Goal: Task Accomplishment & Management: Manage account settings

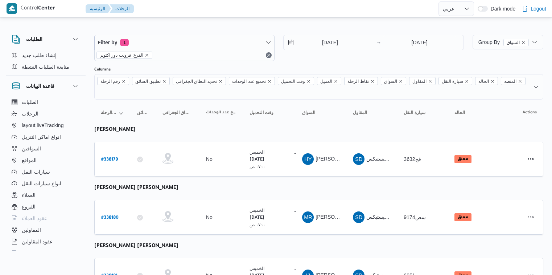
select select "ar"
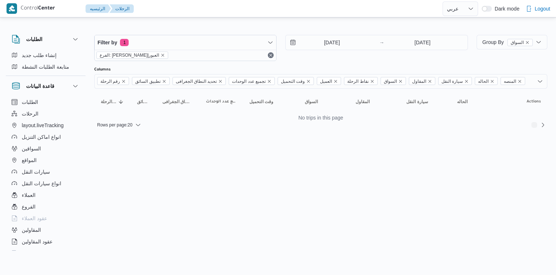
select select "ar"
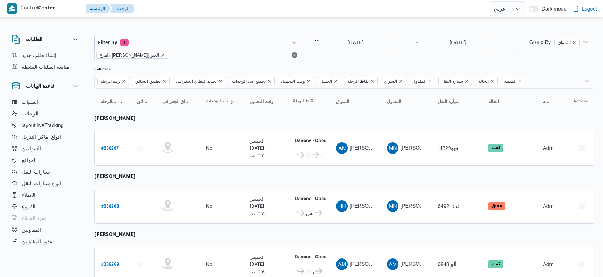
select select "ar"
click at [369, 41] on input "[DATE]" at bounding box center [350, 42] width 82 height 15
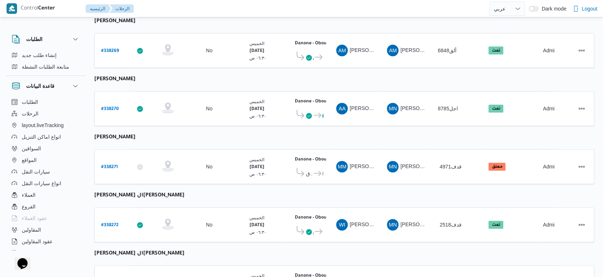
scroll to position [251, 0]
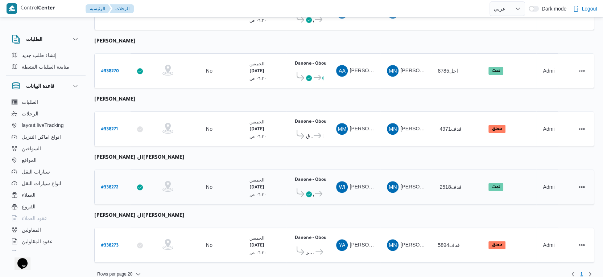
click at [113, 185] on b "# 338272" at bounding box center [109, 187] width 17 height 5
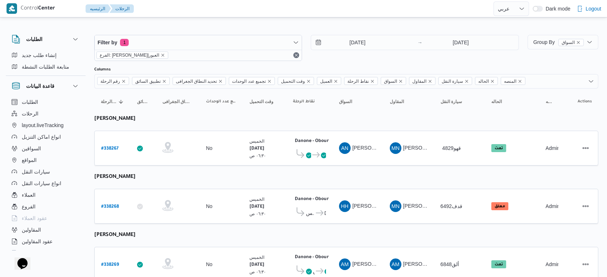
select select "ar"
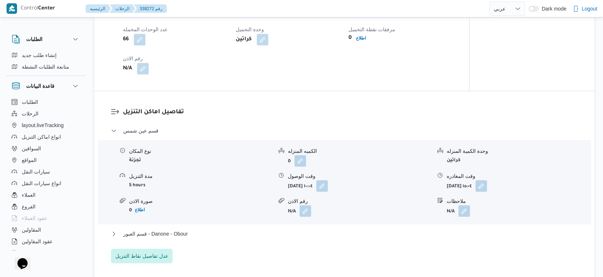
scroll to position [564, 0]
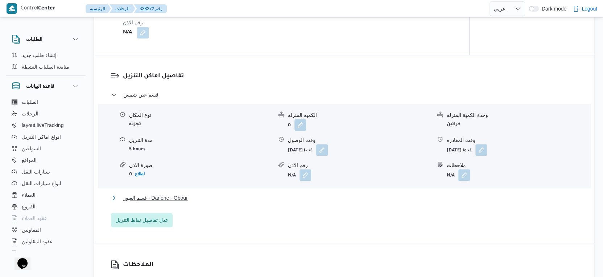
click at [203, 196] on button "قسم العبور - Danone - Obour" at bounding box center [344, 197] width 467 height 9
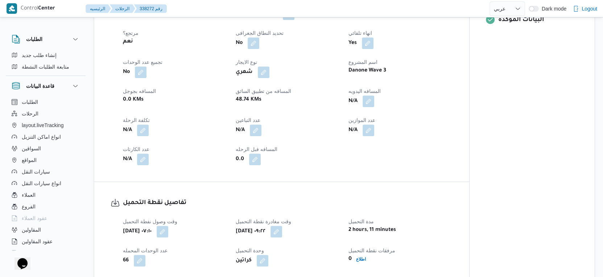
scroll to position [242, 0]
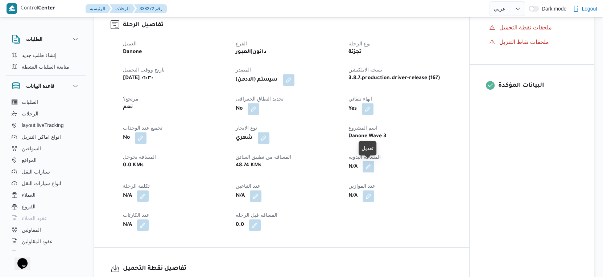
click at [366, 165] on button "button" at bounding box center [369, 167] width 12 height 12
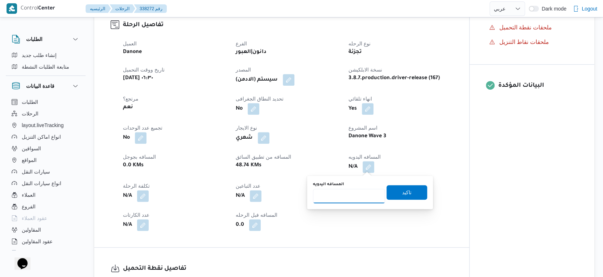
click at [345, 193] on input "المسافه اليدويه" at bounding box center [349, 196] width 72 height 15
type input "51"
click at [414, 191] on span "تاكيد" at bounding box center [407, 192] width 41 height 15
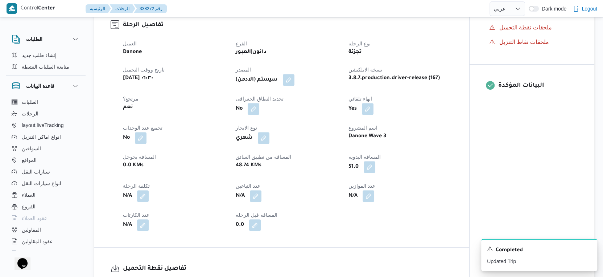
select select "ar"
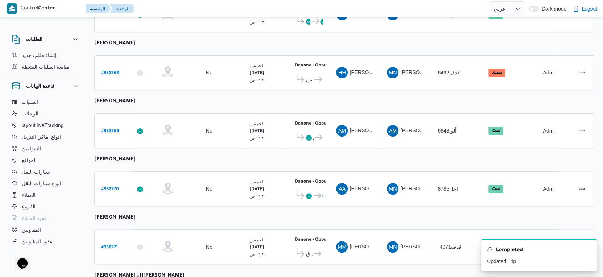
scroll to position [242, 0]
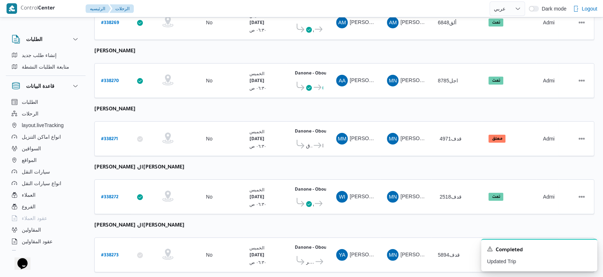
select select "ar"
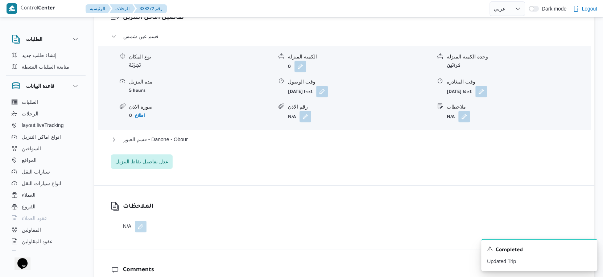
scroll to position [645, 0]
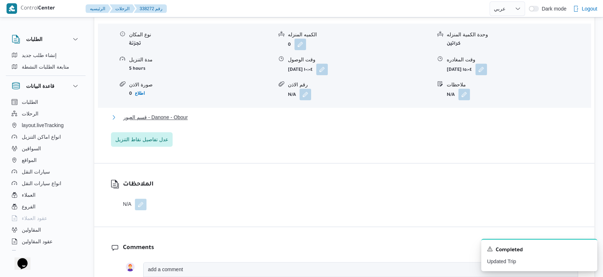
click at [173, 115] on span "قسم العبور - Danone - Obour" at bounding box center [155, 117] width 65 height 9
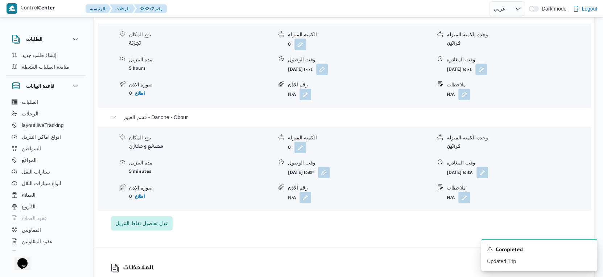
select select "ar"
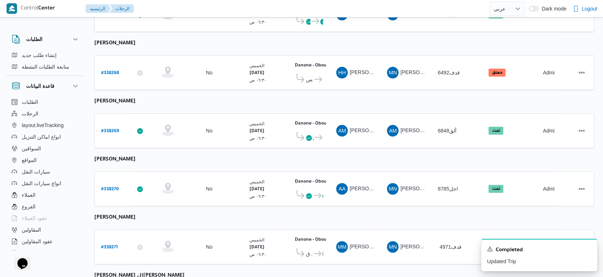
scroll to position [251, 0]
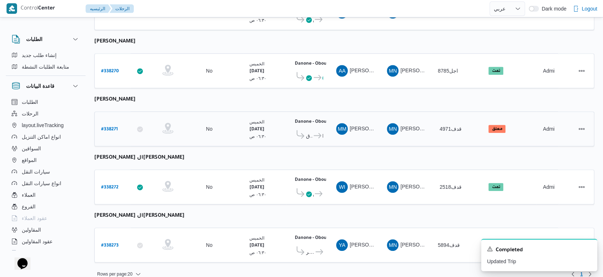
click at [113, 127] on b "# 338271" at bounding box center [109, 129] width 17 height 5
select select "ar"
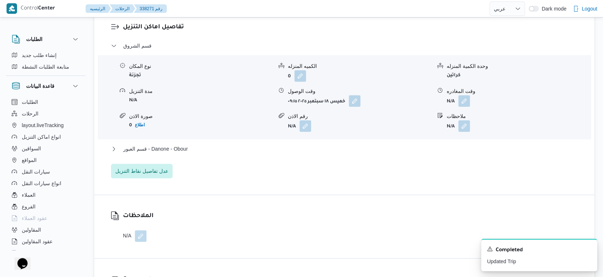
scroll to position [605, 0]
click at [205, 152] on button "قسم العبور - Danone - Obour" at bounding box center [344, 148] width 467 height 9
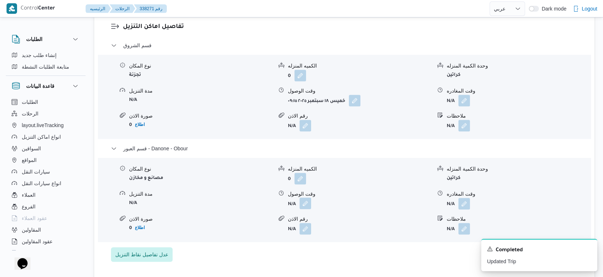
click at [303, 203] on button "button" at bounding box center [306, 203] width 12 height 12
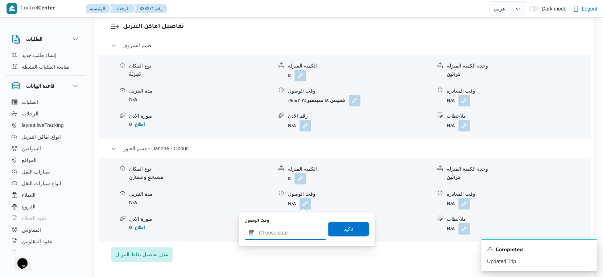
click at [299, 232] on input "وقت الوصول" at bounding box center [286, 232] width 82 height 15
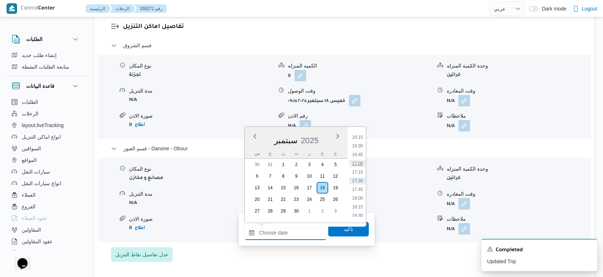
scroll to position [525, 0]
click at [359, 168] on li "16:00" at bounding box center [357, 168] width 17 height 7
type input "١٨/٠٩/٢٠٢٥ ١٦:٠٠"
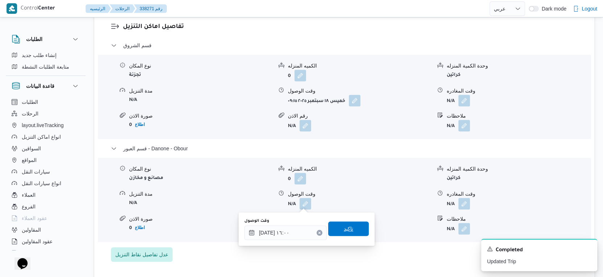
click at [357, 225] on span "تاكيد" at bounding box center [348, 228] width 41 height 15
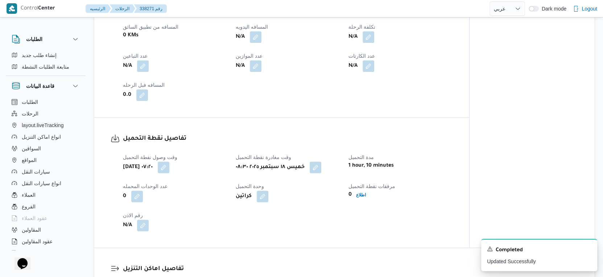
scroll to position [201, 0]
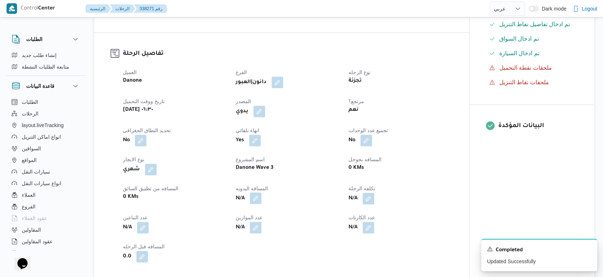
click at [253, 198] on button "button" at bounding box center [256, 198] width 12 height 12
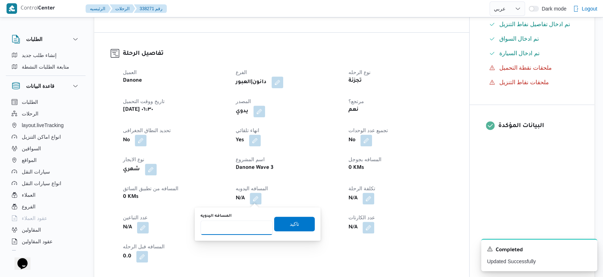
click at [242, 231] on input "المسافه اليدويه" at bounding box center [237, 227] width 72 height 15
type input "98"
click at [303, 221] on span "تاكيد" at bounding box center [294, 223] width 41 height 15
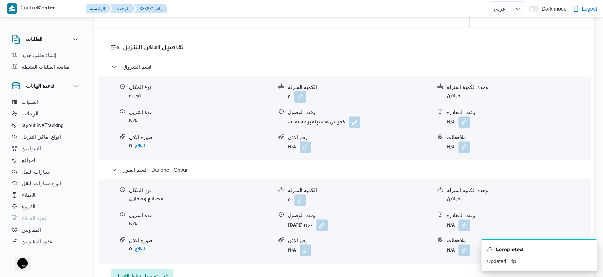
scroll to position [645, 0]
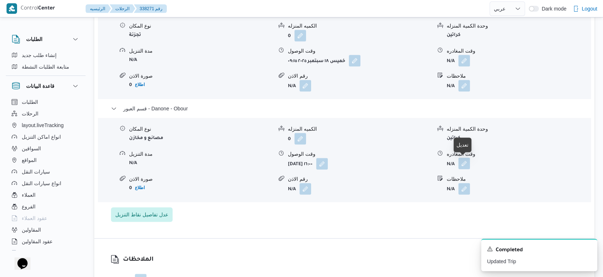
click at [468, 164] on button "button" at bounding box center [465, 163] width 12 height 12
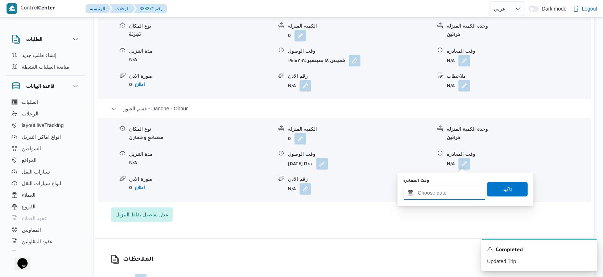
click at [460, 197] on input "وقت المغادره" at bounding box center [444, 192] width 82 height 15
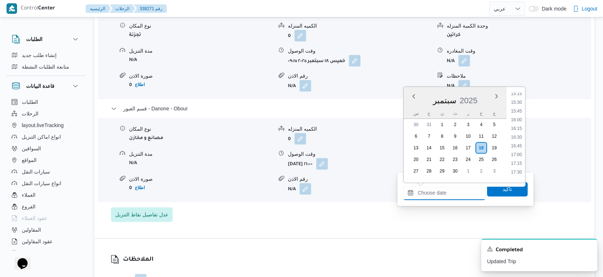
scroll to position [534, 0]
drag, startPoint x: 518, startPoint y: 124, endPoint x: 518, endPoint y: 130, distance: 5.4
click at [518, 125] on li "16:15" at bounding box center [516, 128] width 17 height 7
type input "١٨/٠٩/٢٠٢٥ ١٦:١٥"
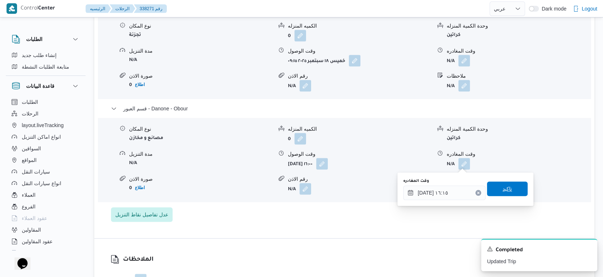
click at [516, 186] on span "تاكيد" at bounding box center [507, 188] width 41 height 15
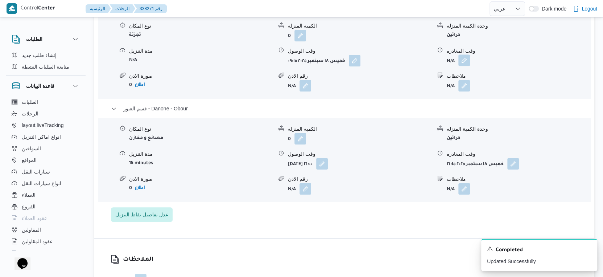
click at [462, 58] on button "button" at bounding box center [465, 60] width 12 height 12
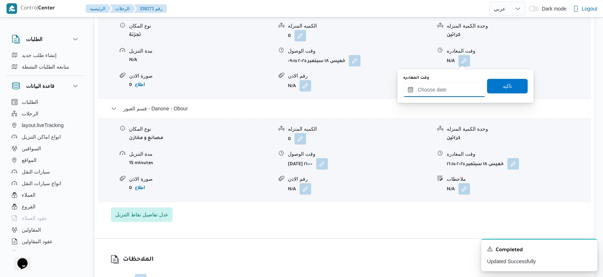
click at [457, 86] on input "وقت المغادره" at bounding box center [444, 89] width 82 height 15
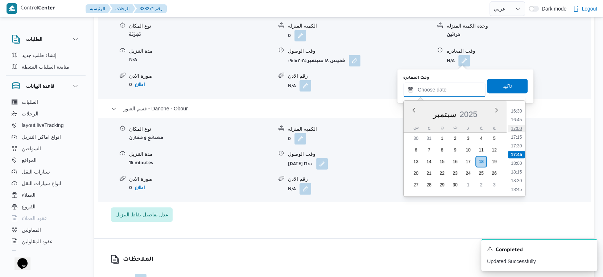
scroll to position [493, 0]
drag, startPoint x: 518, startPoint y: 153, endPoint x: 513, endPoint y: 117, distance: 36.0
click at [518, 153] on li "15:30" at bounding box center [516, 156] width 17 height 7
type input "١٨/٠٩/٢٠٢٥ ١٥:٣٠"
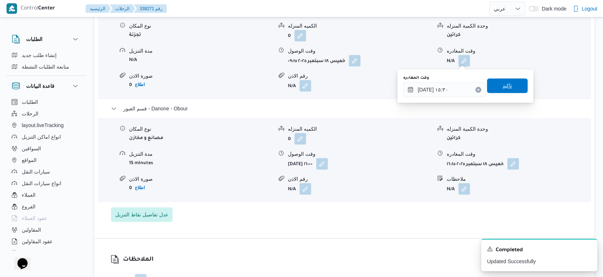
click at [507, 83] on span "تاكيد" at bounding box center [507, 85] width 41 height 15
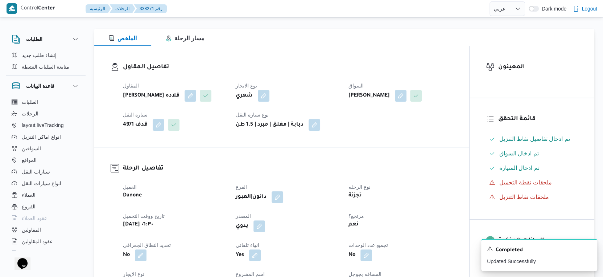
scroll to position [0, 0]
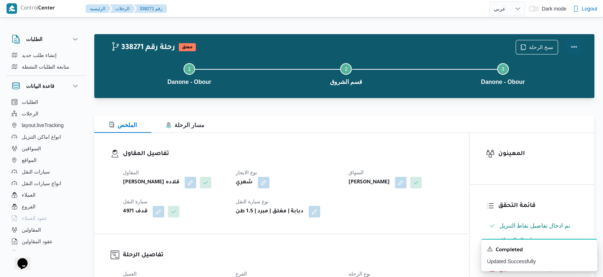
click at [574, 46] on button "Actions" at bounding box center [574, 47] width 15 height 15
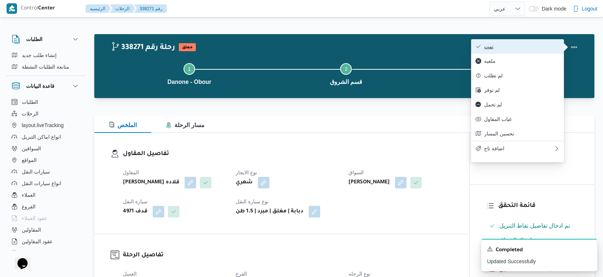
click at [529, 44] on span "تمت" at bounding box center [521, 47] width 75 height 6
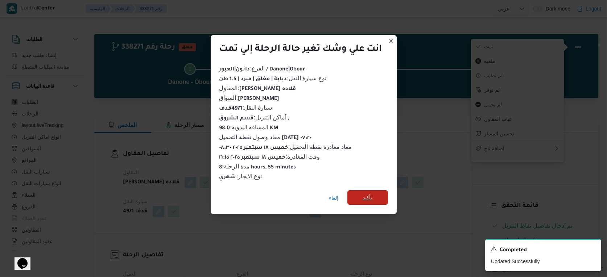
click at [374, 192] on span "تأكيد" at bounding box center [368, 197] width 41 height 15
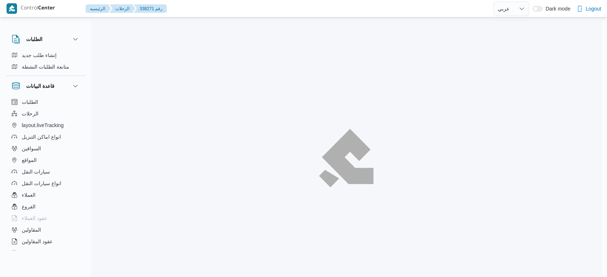
select select "ar"
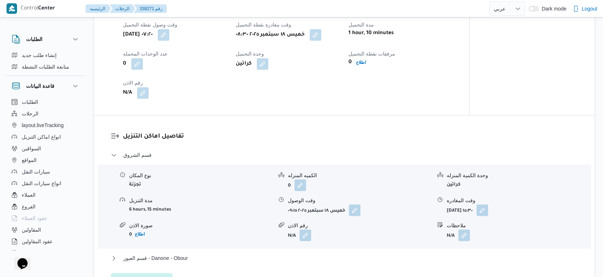
scroll to position [605, 0]
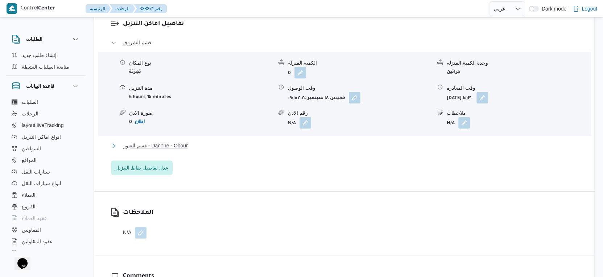
click at [188, 147] on span "قسم العبور - Danone - Obour" at bounding box center [155, 145] width 65 height 9
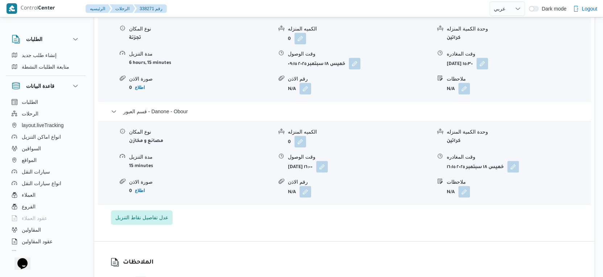
scroll to position [645, 0]
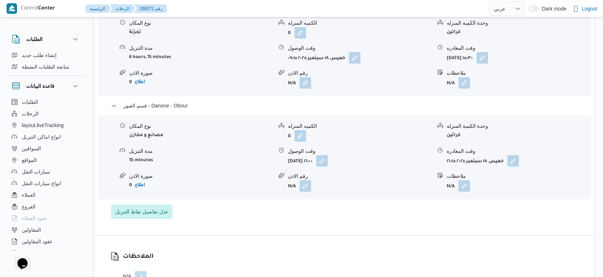
scroll to position [251, 0]
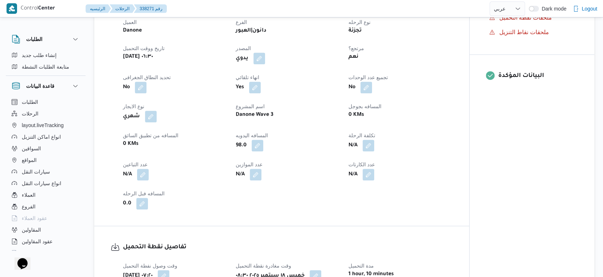
select select "ar"
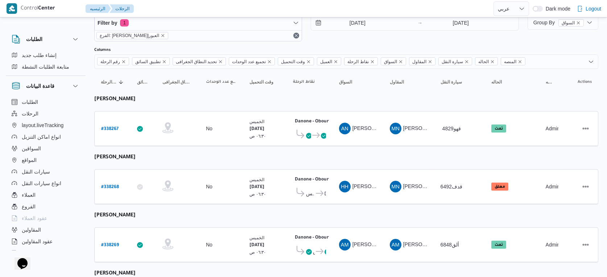
select select "ar"
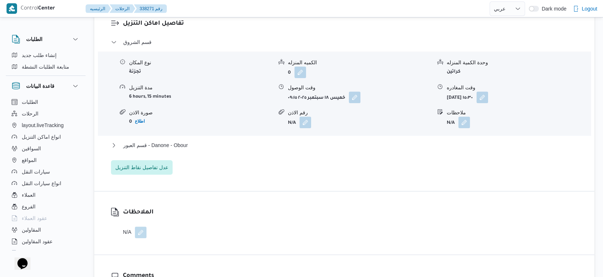
scroll to position [615, 0]
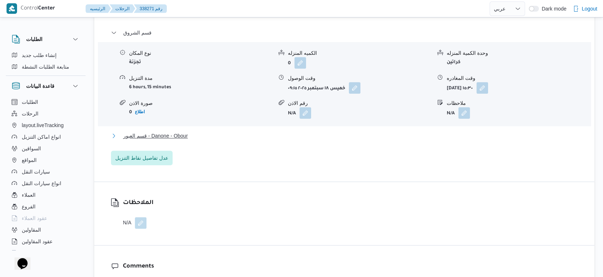
click at [193, 139] on button "قسم العبور - Danone - Obour" at bounding box center [344, 135] width 467 height 9
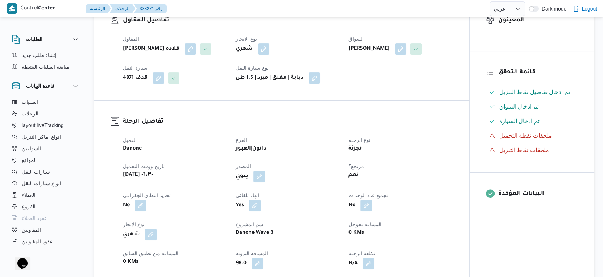
select select "ar"
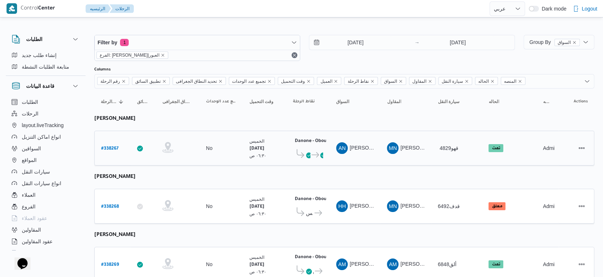
click at [108, 149] on b "# 338267" at bounding box center [109, 148] width 17 height 5
select select "ar"
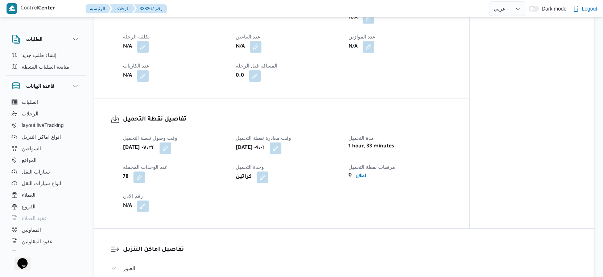
scroll to position [322, 0]
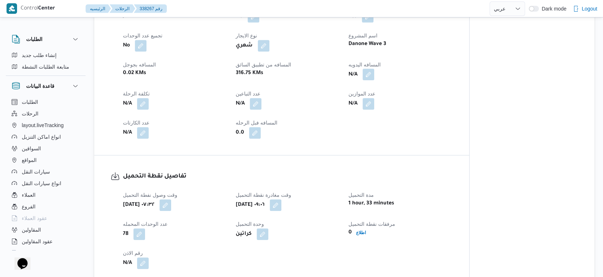
click at [366, 80] on button "button" at bounding box center [369, 75] width 12 height 12
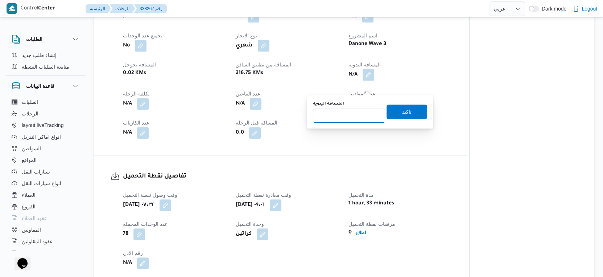
click at [355, 118] on input "المسافه اليدويه" at bounding box center [349, 115] width 72 height 15
type input "41"
click at [407, 110] on span "تاكيد" at bounding box center [407, 111] width 41 height 15
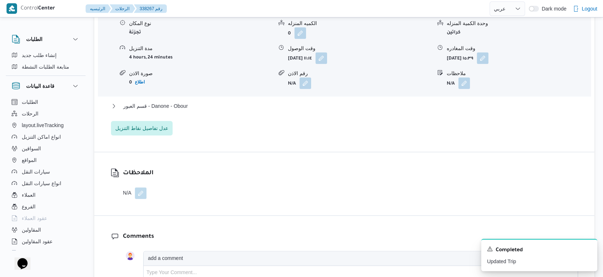
scroll to position [645, 0]
click at [188, 110] on span "قسم العبور - Danone - Obour" at bounding box center [155, 105] width 65 height 9
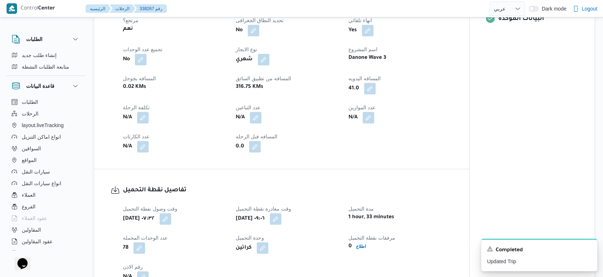
scroll to position [322, 0]
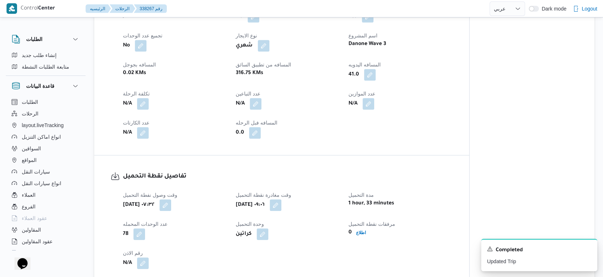
select select "ar"
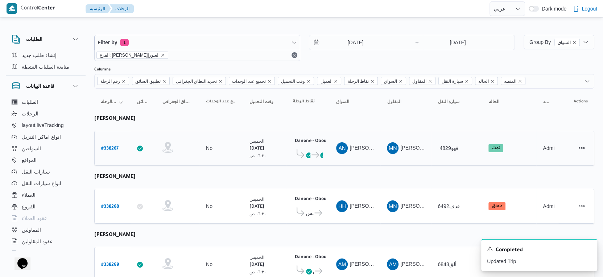
scroll to position [40, 0]
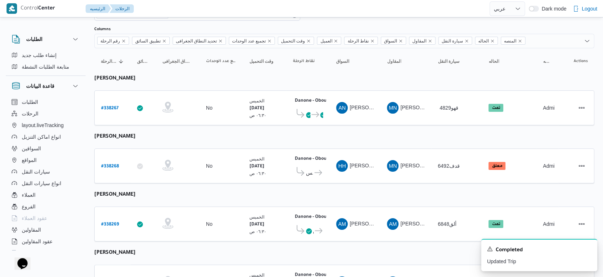
select select "ar"
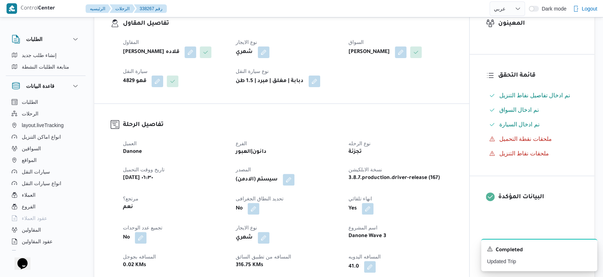
scroll to position [242, 0]
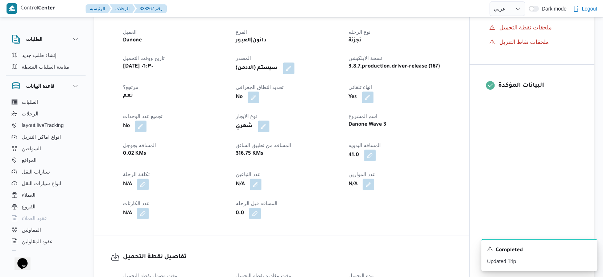
select select "ar"
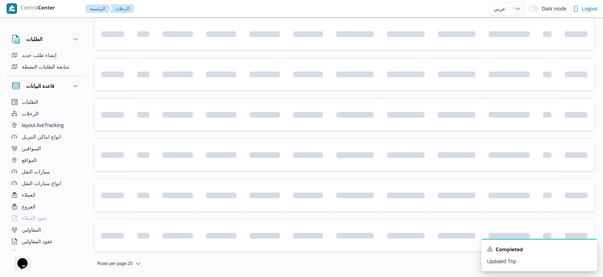
scroll to position [40, 0]
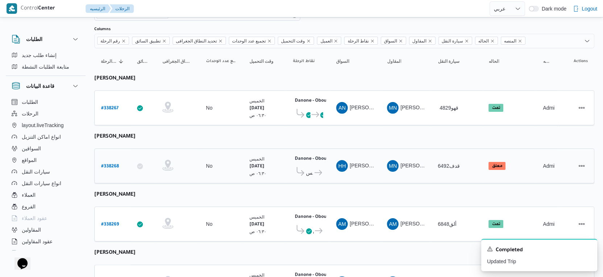
click at [115, 164] on b "# 338268" at bounding box center [110, 166] width 18 height 5
select select "ar"
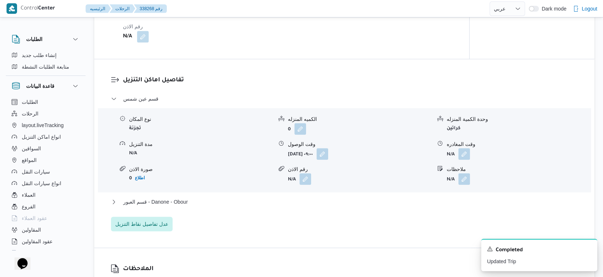
scroll to position [564, 0]
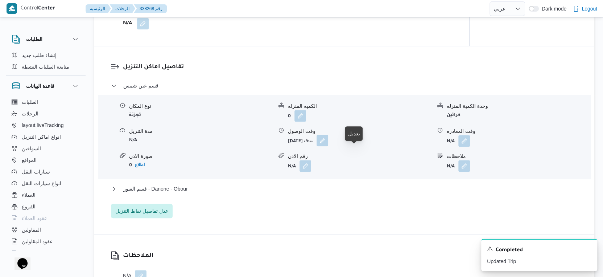
click at [328, 146] on button "button" at bounding box center [323, 141] width 12 height 12
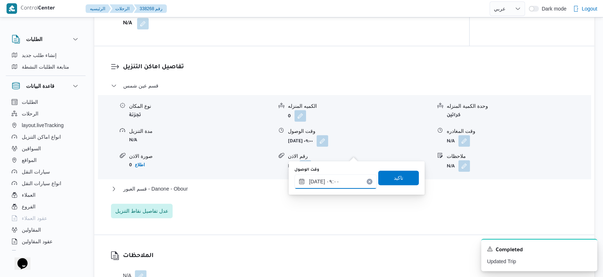
click at [346, 183] on input "[DATE] ٠٩:٠٠" at bounding box center [336, 181] width 82 height 15
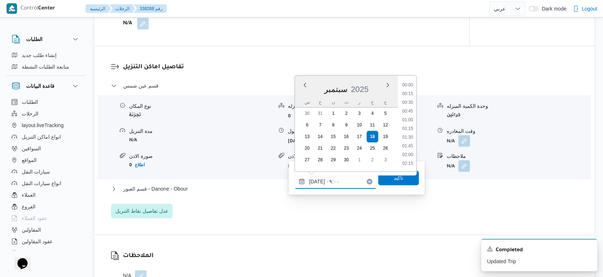
scroll to position [269, 0]
click at [406, 138] on li "09:15" at bounding box center [407, 138] width 17 height 7
type input "١٨/٠٩/٢٠٢٥ ٠٩:١٥"
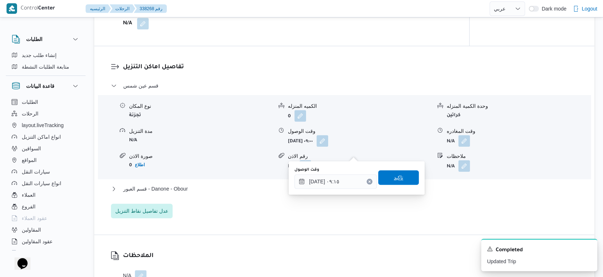
click at [409, 179] on span "تاكيد" at bounding box center [398, 177] width 41 height 15
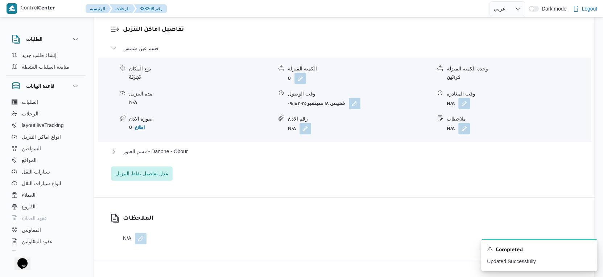
scroll to position [645, 0]
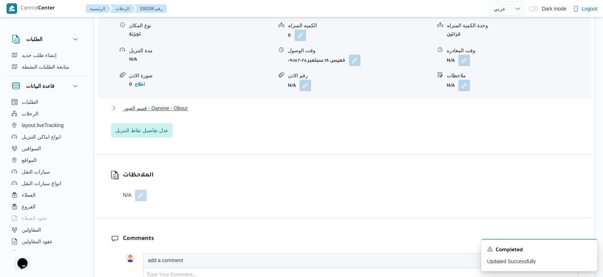
click at [192, 112] on button "قسم العبور - Danone - Obour" at bounding box center [344, 108] width 467 height 9
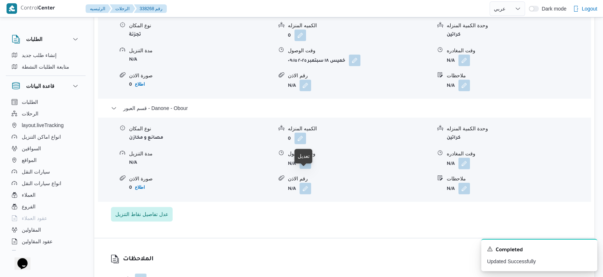
click at [306, 169] on button "button" at bounding box center [306, 163] width 12 height 12
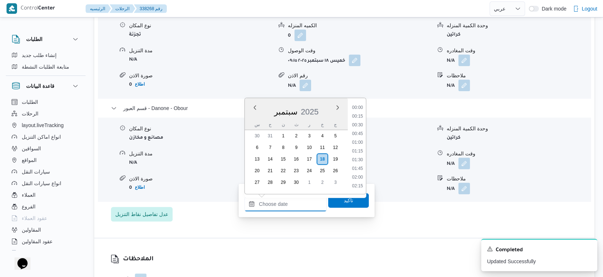
click at [305, 199] on input "وقت الوصول" at bounding box center [286, 204] width 82 height 15
click at [359, 140] on li "16:15" at bounding box center [357, 139] width 17 height 7
type input "١٨/٠٩/٢٠٢٥ ١٦:١٥"
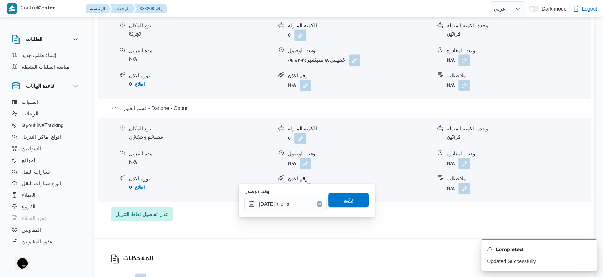
click at [354, 197] on span "تاكيد" at bounding box center [348, 200] width 41 height 15
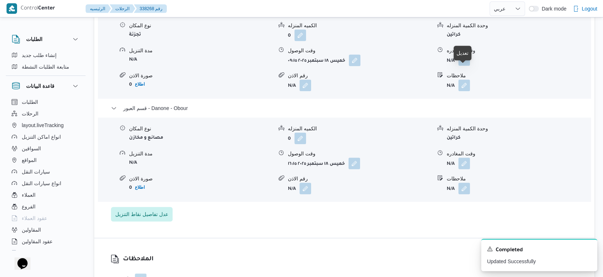
click at [466, 66] on button "button" at bounding box center [465, 60] width 12 height 12
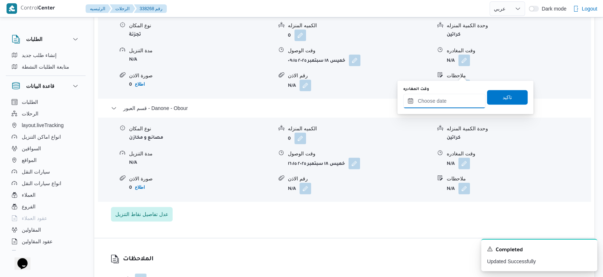
click at [462, 96] on input "وقت المغادره" at bounding box center [444, 101] width 82 height 15
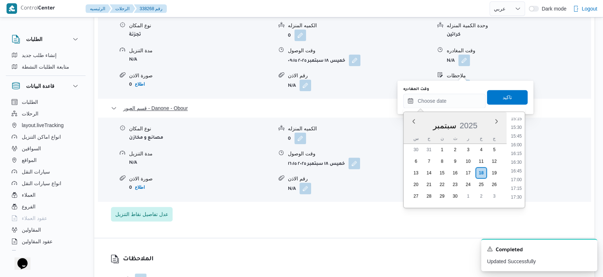
drag, startPoint x: 516, startPoint y: 136, endPoint x: 512, endPoint y: 120, distance: 16.8
click at [516, 136] on li "15:45" at bounding box center [516, 135] width 17 height 7
type input "١٨/٠٩/٢٠٢٥ ١٥:٤٥"
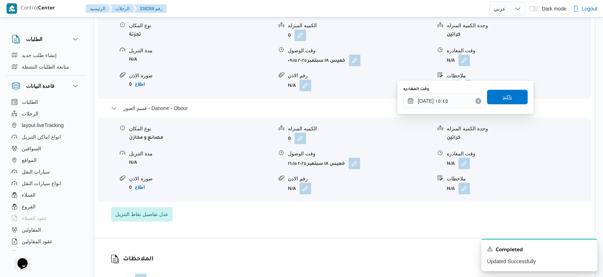
click at [505, 93] on span "تاكيد" at bounding box center [507, 97] width 9 height 9
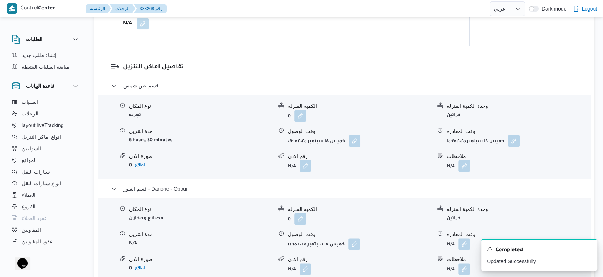
scroll to position [645, 0]
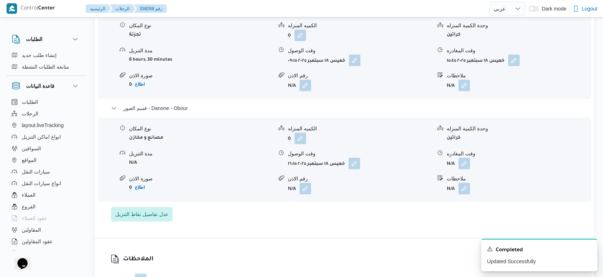
select select "ar"
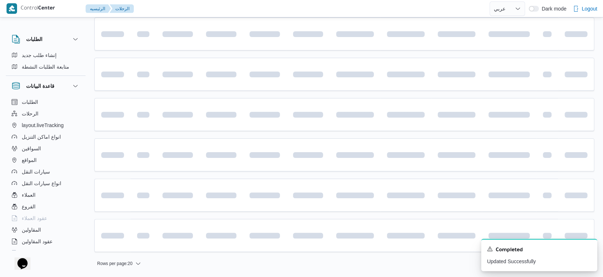
scroll to position [40, 0]
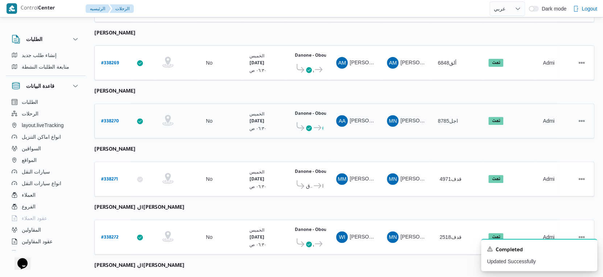
click at [112, 119] on b "# 338270" at bounding box center [110, 121] width 18 height 5
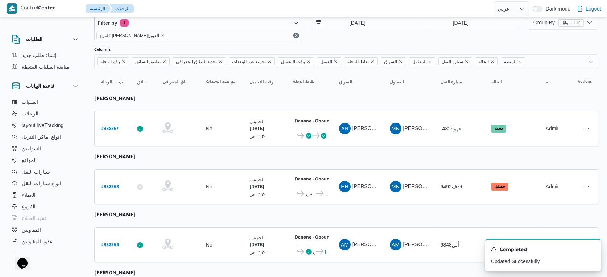
select select "ar"
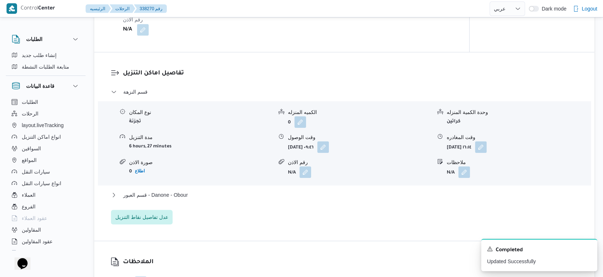
scroll to position [605, 0]
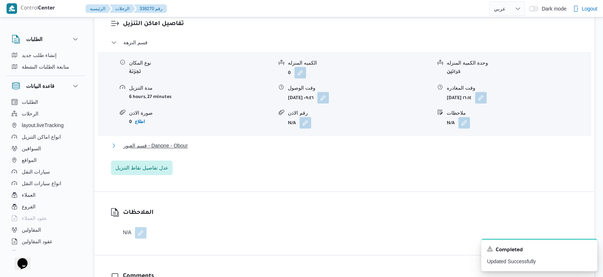
click at [185, 144] on span "قسم العبور - Danone - Obour" at bounding box center [155, 145] width 65 height 9
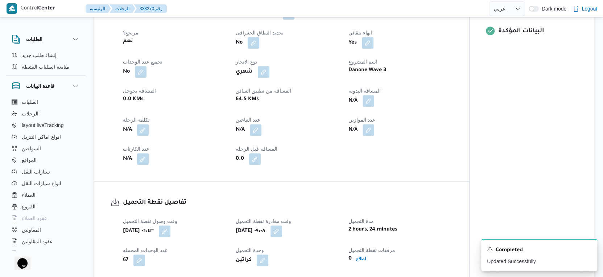
scroll to position [282, 0]
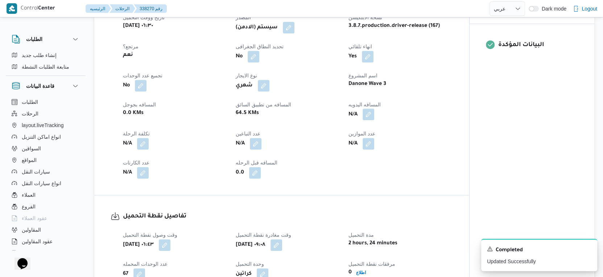
click at [367, 113] on button "button" at bounding box center [369, 114] width 12 height 12
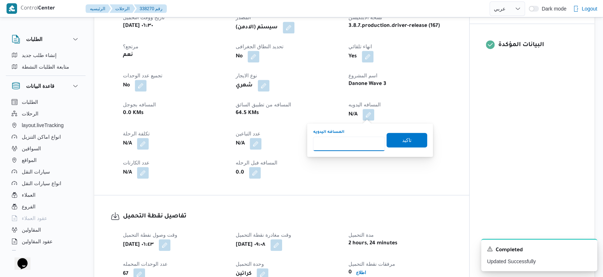
click at [352, 142] on input "المسافه اليدويه" at bounding box center [349, 143] width 72 height 15
type input "70"
click at [410, 139] on span "تاكيد" at bounding box center [407, 139] width 41 height 15
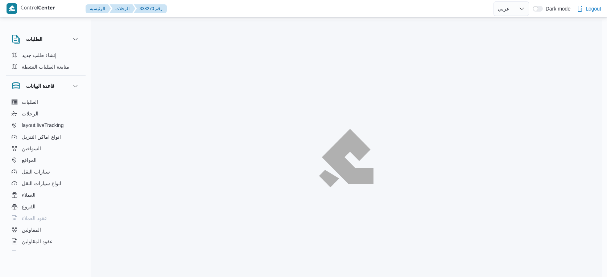
select select "ar"
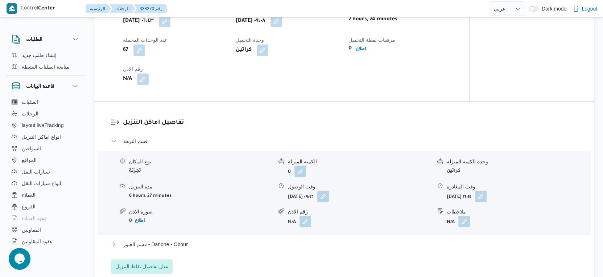
scroll to position [605, 0]
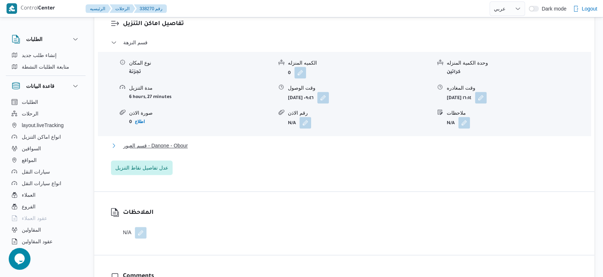
click at [192, 143] on button "قسم العبور - Danone - Obour" at bounding box center [344, 145] width 467 height 9
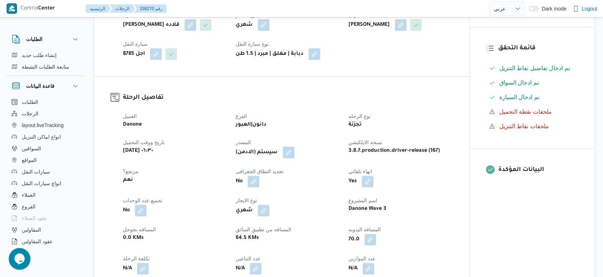
scroll to position [242, 0]
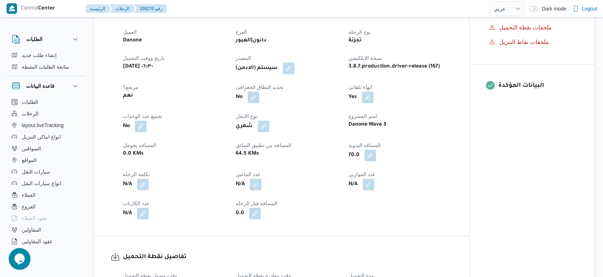
select select "ar"
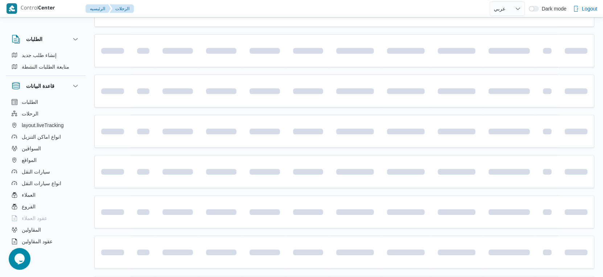
scroll to position [201, 0]
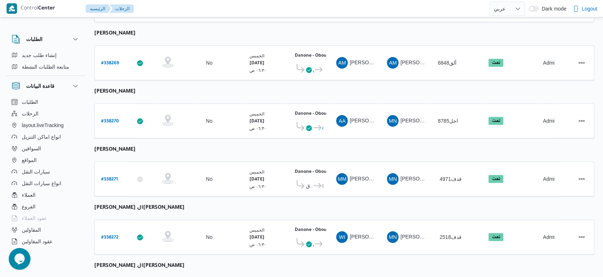
select select "ar"
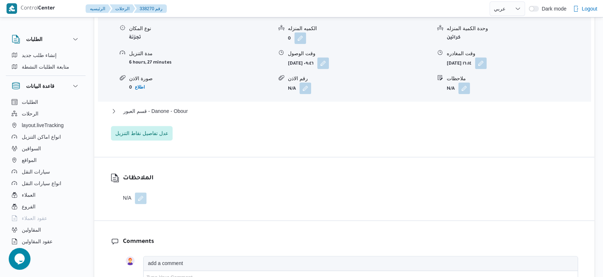
scroll to position [645, 0]
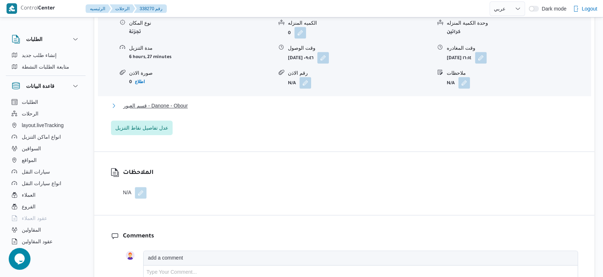
click at [188, 103] on span "قسم العبور - Danone - Obour" at bounding box center [155, 105] width 65 height 9
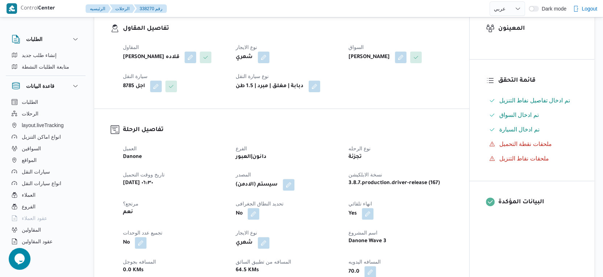
scroll to position [242, 0]
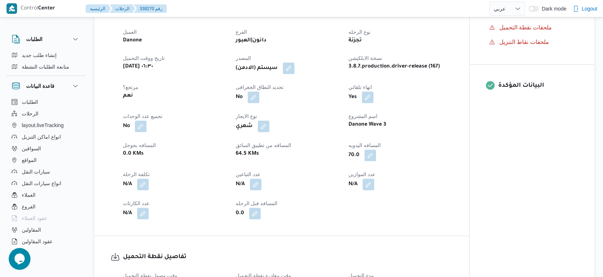
select select "ar"
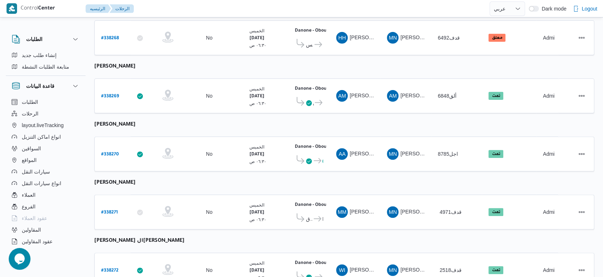
scroll to position [90, 0]
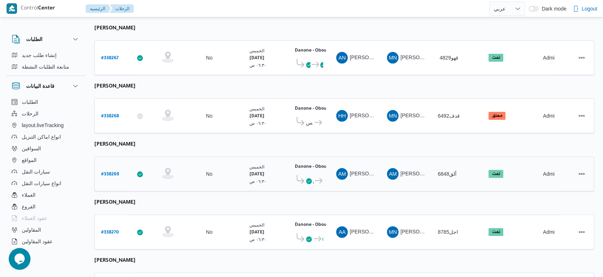
click at [112, 172] on b "# 338269" at bounding box center [110, 174] width 18 height 5
select select "ar"
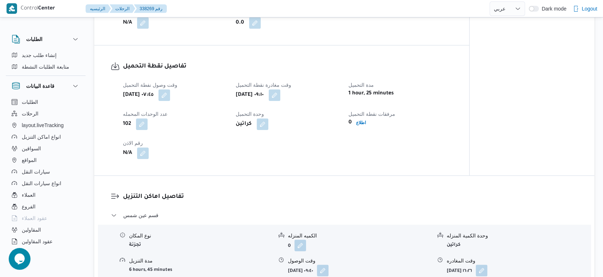
scroll to position [574, 0]
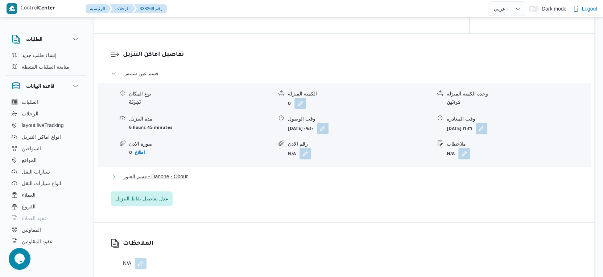
click at [186, 178] on span "قسم العبور - Danone - Obour" at bounding box center [155, 176] width 65 height 9
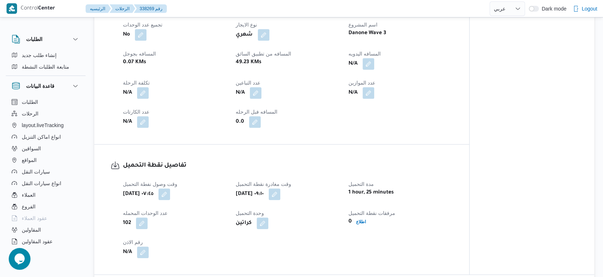
scroll to position [251, 0]
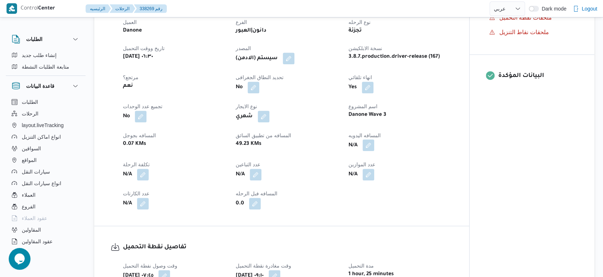
click at [364, 143] on button "button" at bounding box center [369, 145] width 12 height 12
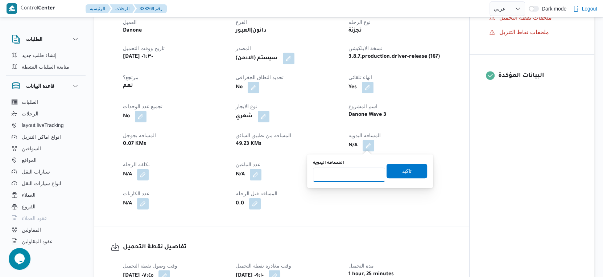
click at [341, 172] on input "المسافه اليدويه" at bounding box center [349, 174] width 72 height 15
type input "55"
click at [389, 171] on span "تاكيد" at bounding box center [407, 170] width 41 height 15
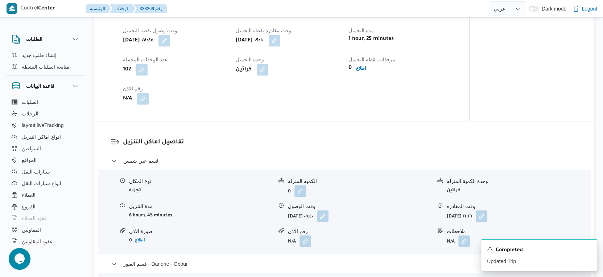
scroll to position [453, 0]
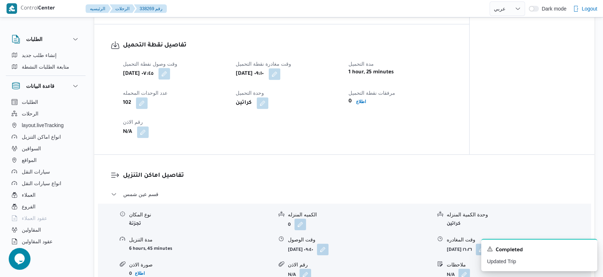
click at [170, 77] on button "button" at bounding box center [165, 74] width 12 height 12
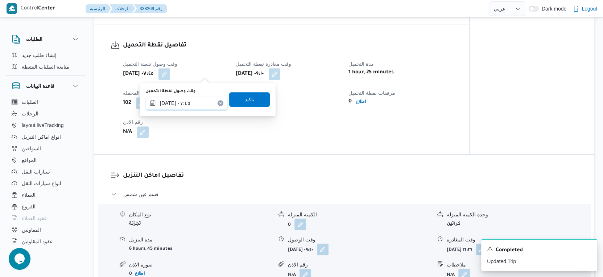
click at [196, 101] on input "١٨/٠٩/٢٠٢٥ ٠٧:٤٥" at bounding box center [186, 103] width 82 height 15
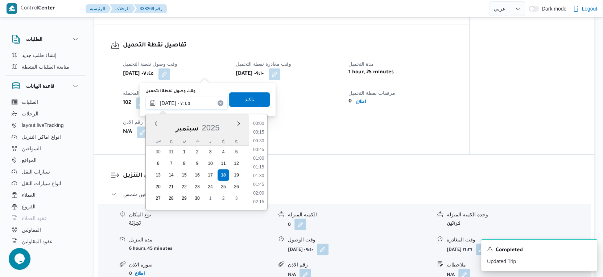
scroll to position [226, 0]
click at [265, 152] on li "07:15" at bounding box center [259, 150] width 17 height 7
type input "١٨/٠٩/٢٠٢٥ ٠٧:١٥"
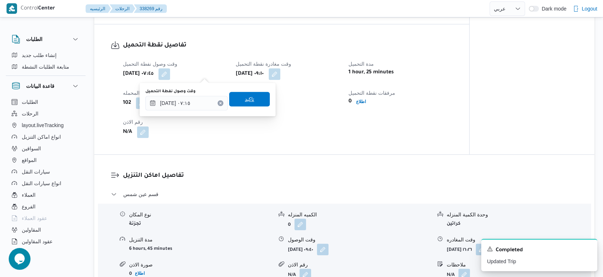
click at [259, 95] on span "تاكيد" at bounding box center [249, 99] width 41 height 15
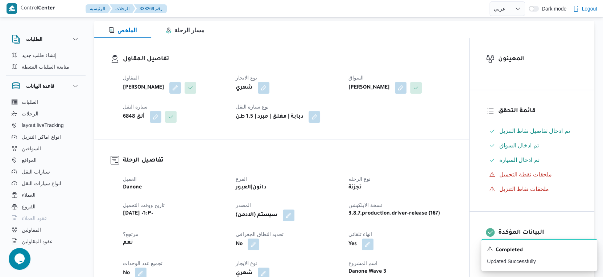
scroll to position [242, 0]
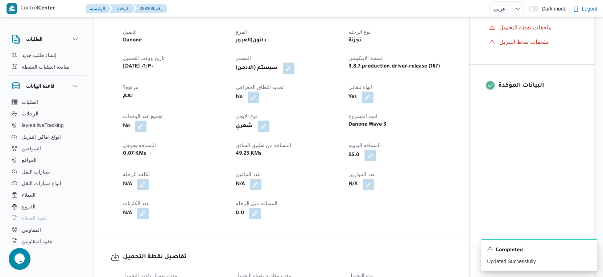
select select "ar"
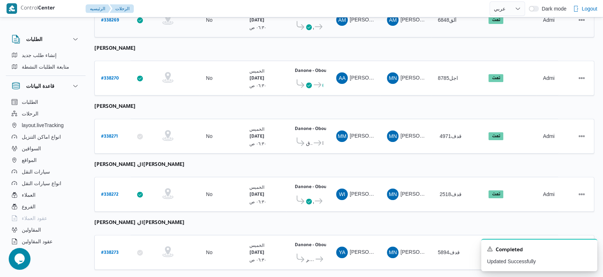
scroll to position [251, 0]
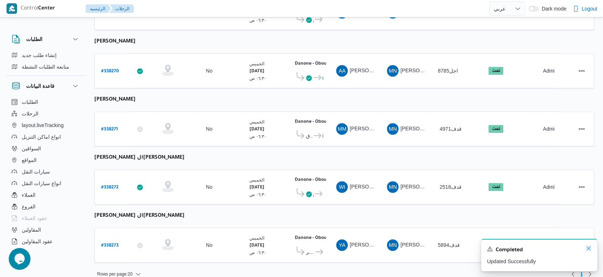
click at [590, 247] on icon "Dismiss toast" at bounding box center [589, 248] width 6 height 6
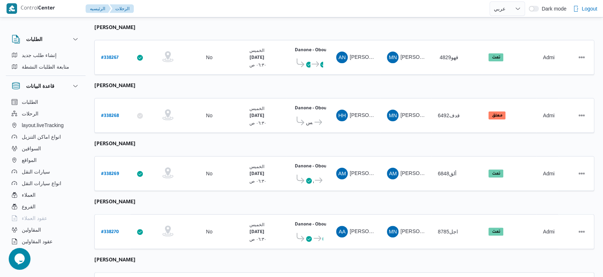
scroll to position [90, 0]
click at [108, 114] on b "# 338268" at bounding box center [110, 116] width 18 height 5
select select "ar"
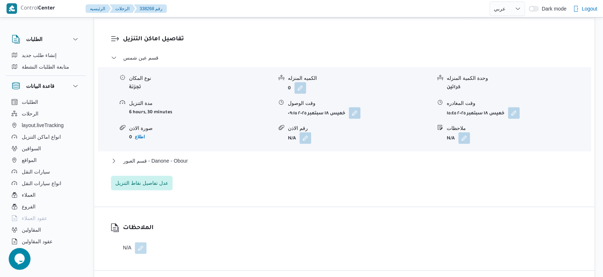
scroll to position [615, 0]
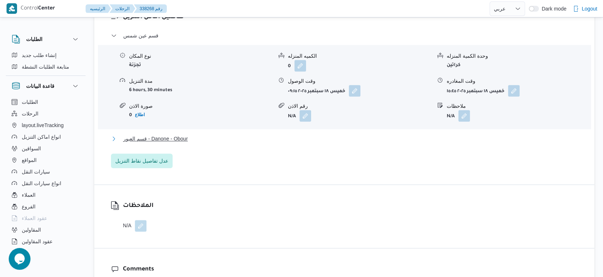
click at [187, 143] on span "قسم العبور - Danone - Obour" at bounding box center [155, 138] width 65 height 9
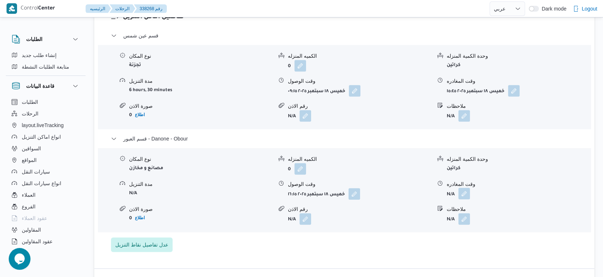
click at [468, 199] on button "button" at bounding box center [465, 194] width 12 height 12
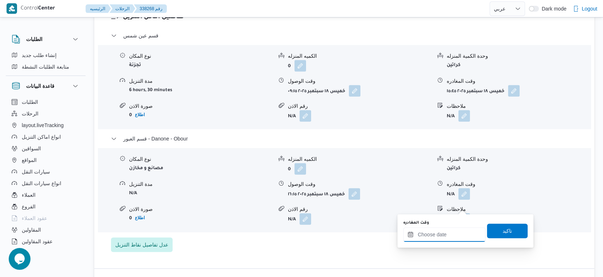
click at [463, 229] on input "وقت المغادره" at bounding box center [444, 234] width 82 height 15
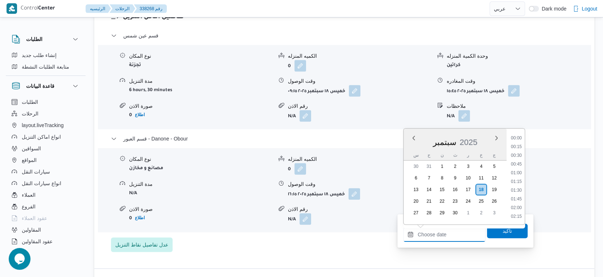
scroll to position [574, 0]
drag, startPoint x: 516, startPoint y: 148, endPoint x: 515, endPoint y: 159, distance: 10.9
click at [516, 147] on li "16:45" at bounding box center [516, 147] width 17 height 7
type input "[DATE] ١٦:٤٥"
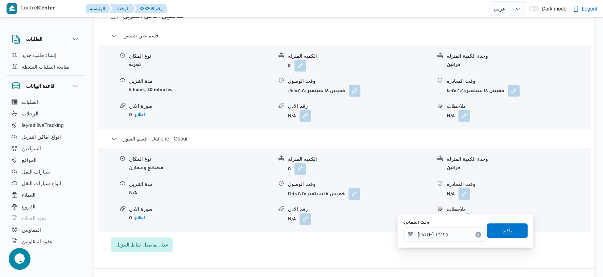
click at [514, 231] on span "تاكيد" at bounding box center [507, 230] width 41 height 15
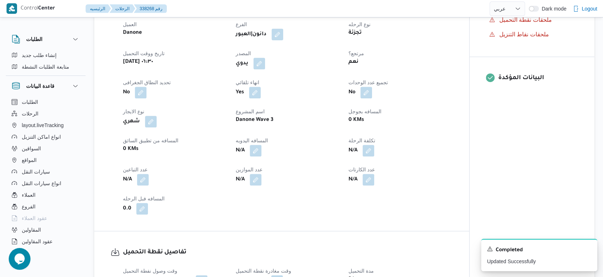
scroll to position [242, 0]
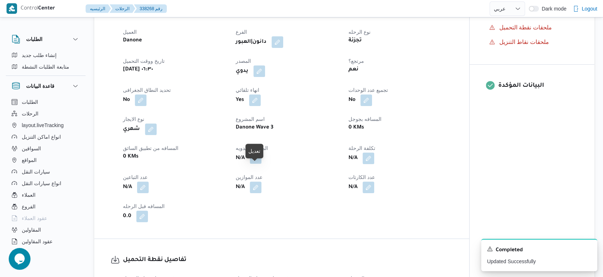
click at [251, 164] on button "button" at bounding box center [256, 158] width 12 height 12
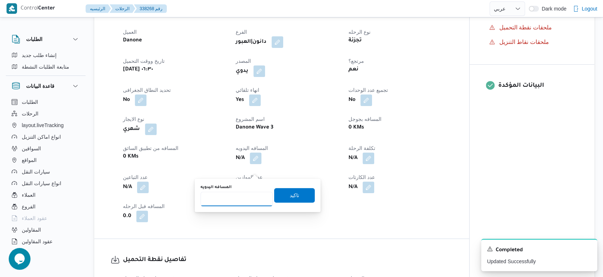
click at [247, 193] on input "المسافه اليدويه" at bounding box center [237, 199] width 72 height 15
type input "48"
click at [292, 196] on span "تاكيد" at bounding box center [294, 194] width 9 height 9
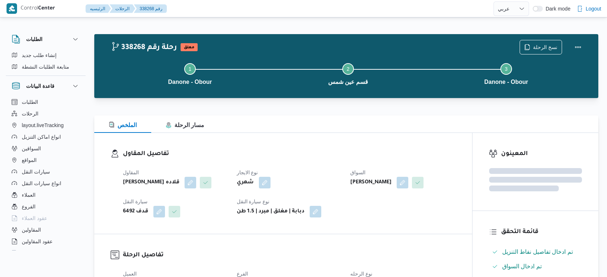
select select "ar"
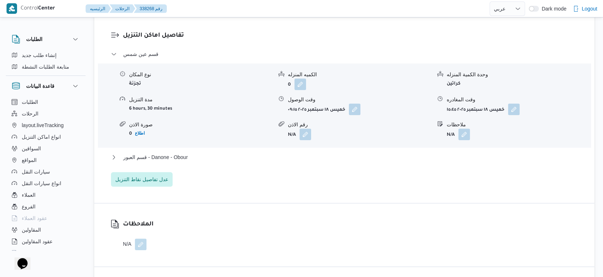
scroll to position [664, 0]
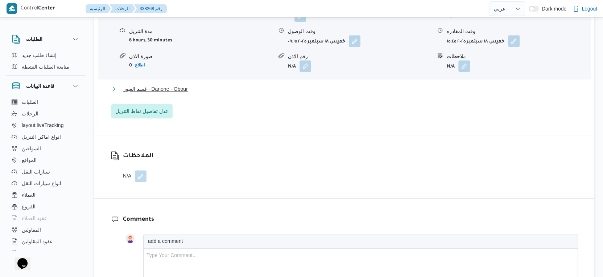
click at [189, 93] on button "قسم العبور - Danone - Obour" at bounding box center [344, 89] width 467 height 9
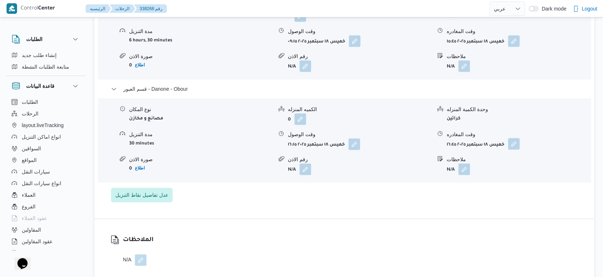
click at [511, 149] on button "button" at bounding box center [514, 144] width 12 height 12
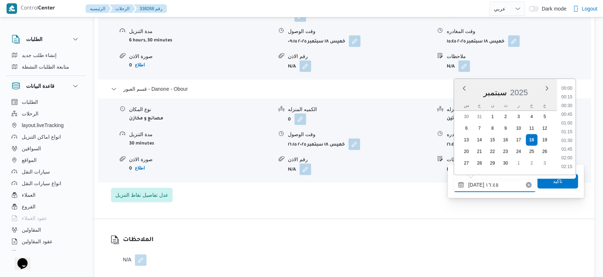
click at [495, 187] on input "[DATE] ١٦:٤٥" at bounding box center [495, 184] width 82 height 15
click at [568, 123] on li "16:30" at bounding box center [567, 124] width 17 height 7
type input "[DATE] ١٦:٣٠"
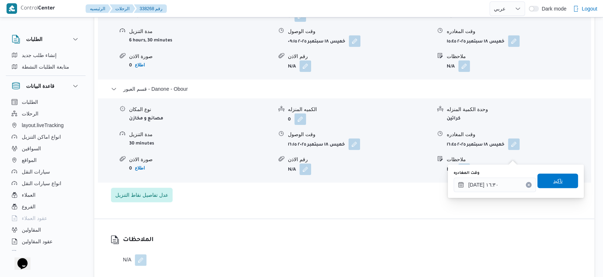
click at [556, 186] on span "تاكيد" at bounding box center [558, 180] width 41 height 15
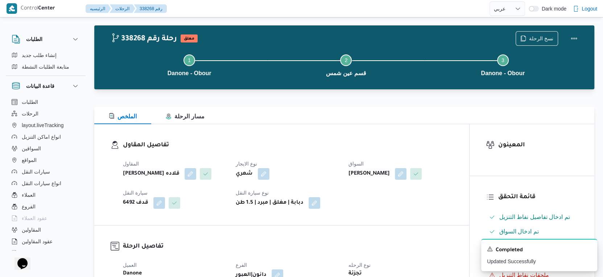
scroll to position [0, 0]
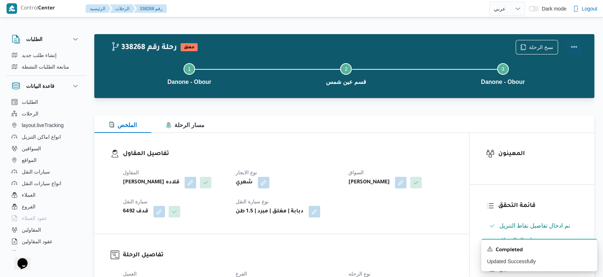
click at [577, 46] on button "Actions" at bounding box center [574, 47] width 15 height 15
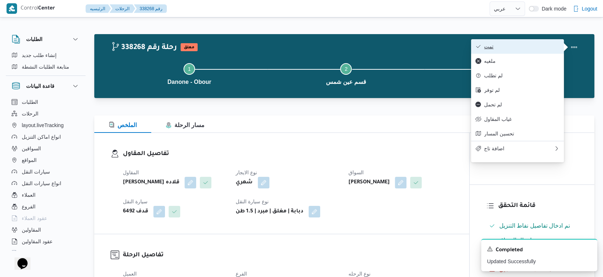
click at [527, 44] on span "تمت" at bounding box center [521, 47] width 75 height 6
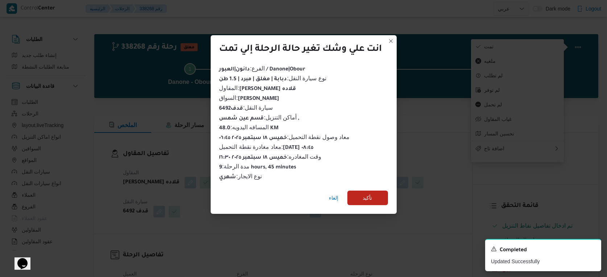
click at [371, 186] on div "إلغاء تأكيد" at bounding box center [304, 199] width 186 height 29
click at [372, 190] on span "تأكيد" at bounding box center [368, 197] width 41 height 15
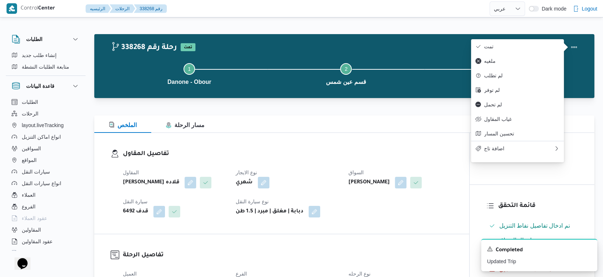
click at [304, 149] on h3 "تفاصيل المقاول" at bounding box center [288, 154] width 330 height 10
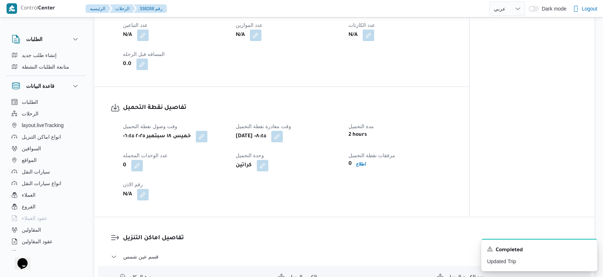
scroll to position [403, 0]
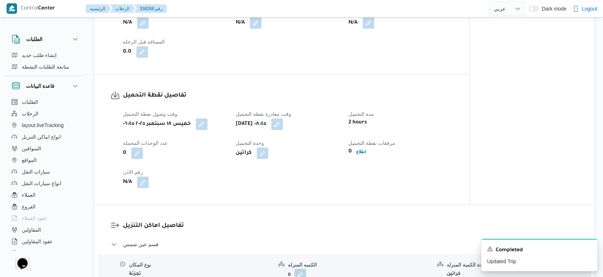
select select "ar"
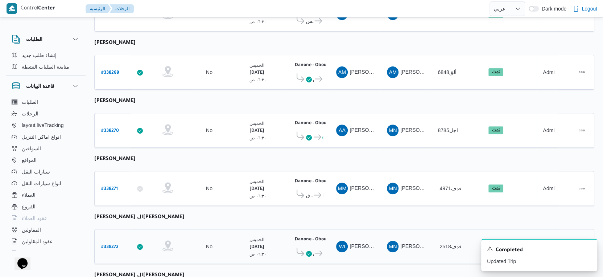
scroll to position [251, 0]
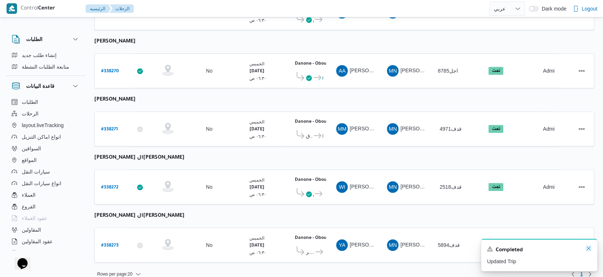
click at [587, 249] on icon "Dismiss toast" at bounding box center [589, 248] width 6 height 6
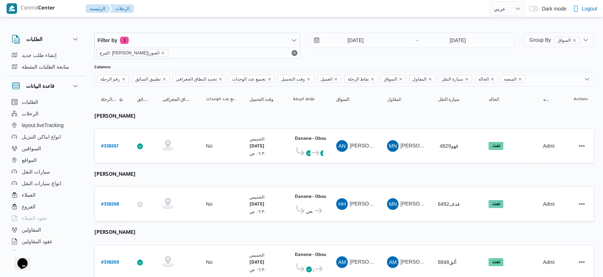
scroll to position [0, 0]
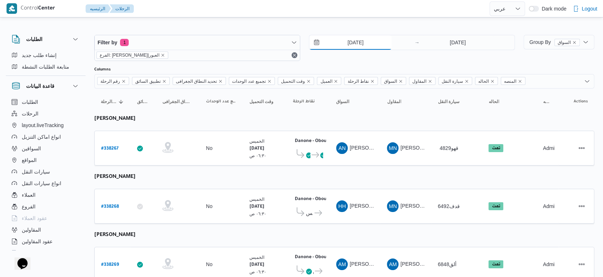
click at [369, 43] on input "[DATE]" at bounding box center [350, 42] width 82 height 15
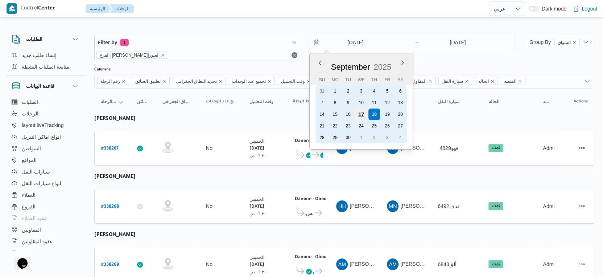
click at [362, 117] on div "17" at bounding box center [361, 114] width 14 height 14
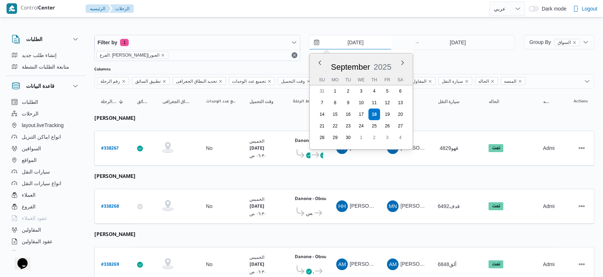
type input "[DATE]"
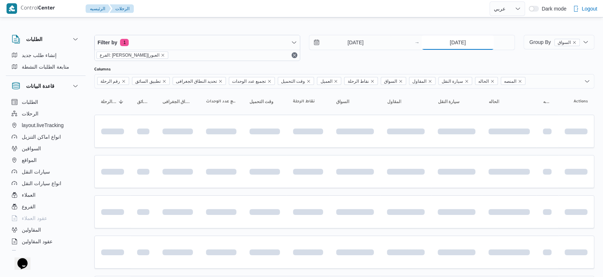
click at [470, 42] on input "[DATE]" at bounding box center [458, 42] width 72 height 15
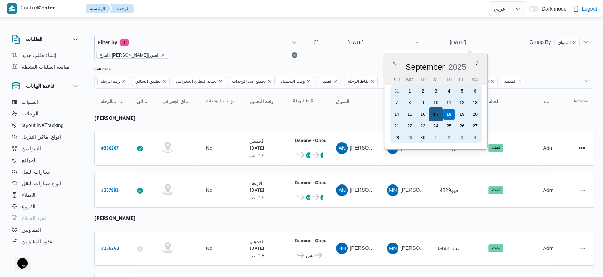
click at [438, 112] on div "17" at bounding box center [436, 114] width 14 height 14
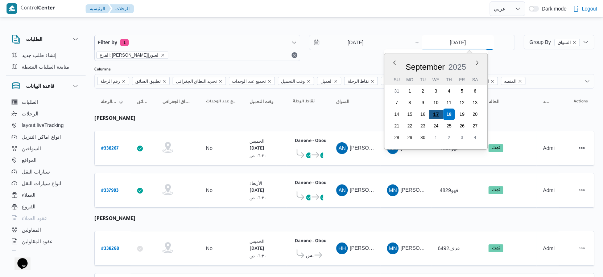
type input "[DATE]"
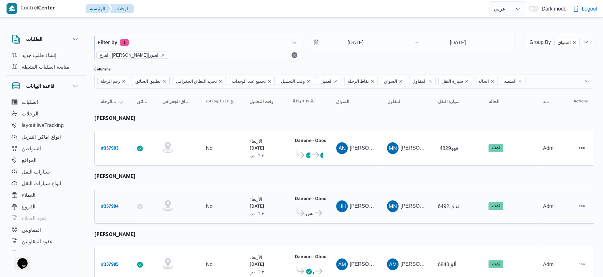
click at [114, 204] on b "# 337994" at bounding box center [110, 206] width 18 height 5
select select "ar"
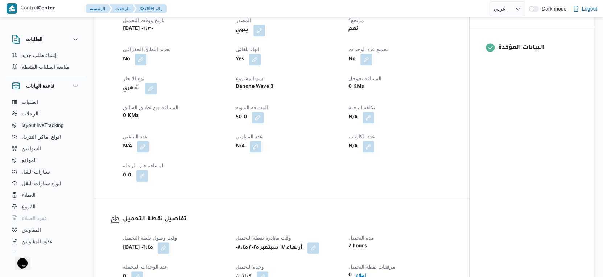
scroll to position [282, 0]
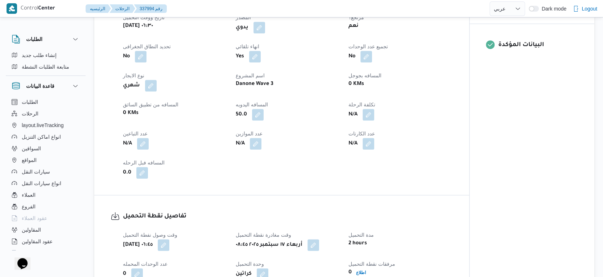
select select "ar"
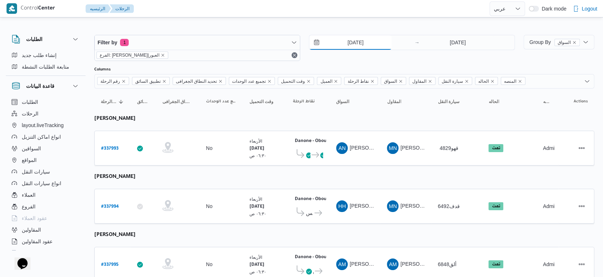
click at [357, 45] on input "[DATE]" at bounding box center [350, 42] width 82 height 15
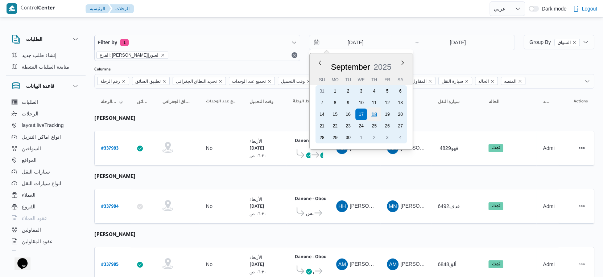
click at [373, 114] on div "18" at bounding box center [374, 114] width 14 height 14
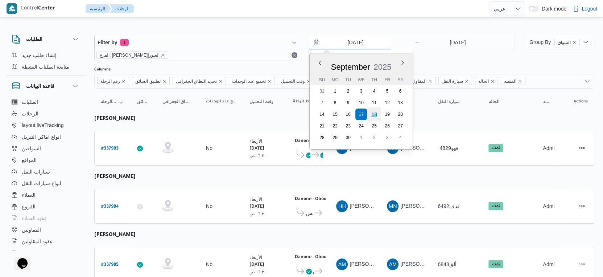
type input "[DATE]"
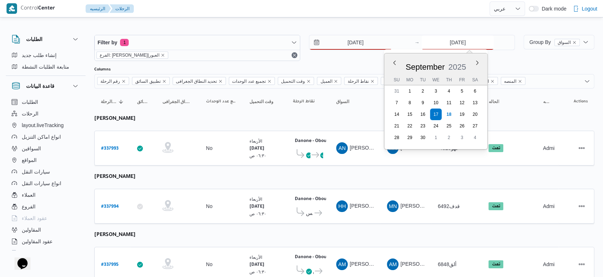
click at [467, 39] on input "[DATE]" at bounding box center [458, 42] width 72 height 15
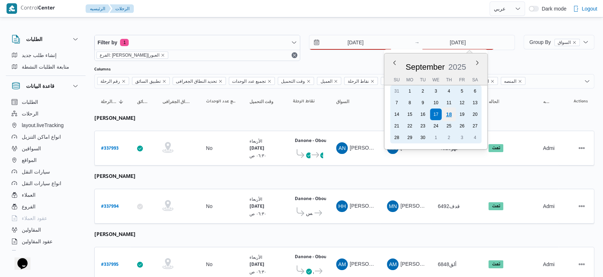
click at [452, 112] on div "18" at bounding box center [449, 114] width 14 height 14
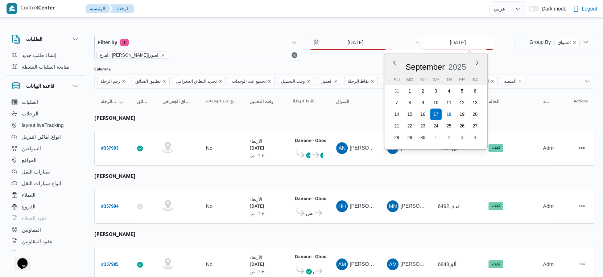
type input "[DATE]"
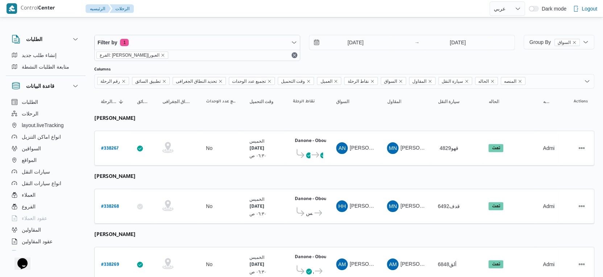
click at [538, 44] on span "Group By السواق" at bounding box center [555, 42] width 50 height 6
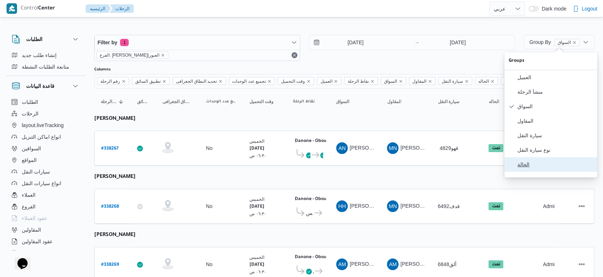
click at [534, 172] on button "الحالة" at bounding box center [551, 164] width 93 height 15
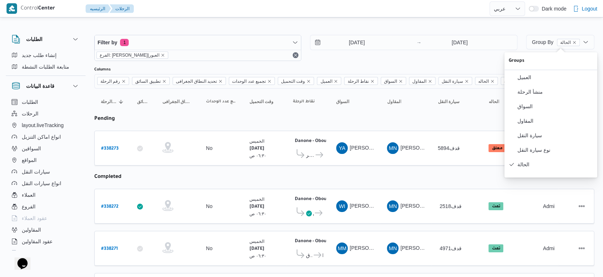
click at [418, 171] on table "رقم الرحلة Click to sort in ascending order تطبيق السائق Click to sort in ascen…" at bounding box center [344, 265] width 500 height 353
click at [105, 147] on b "# 338273" at bounding box center [109, 148] width 17 height 5
select select "ar"
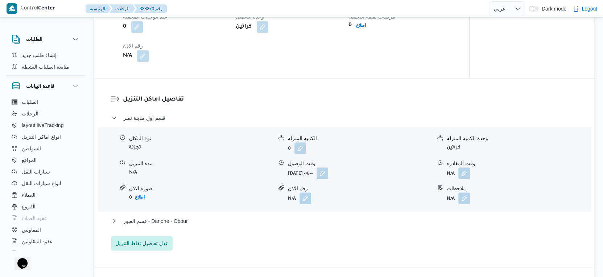
scroll to position [645, 0]
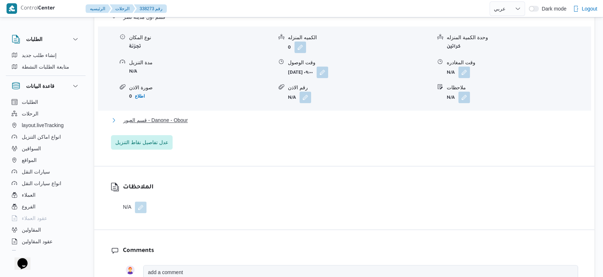
click at [189, 120] on button "قسم العبور - Danone - Obour" at bounding box center [344, 120] width 467 height 9
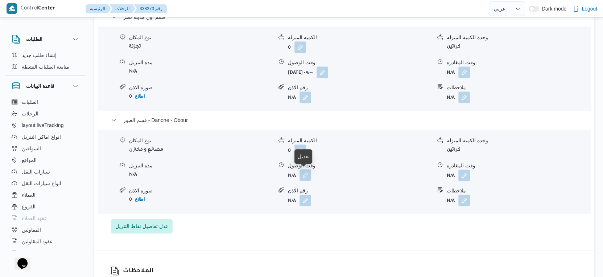
click at [300, 173] on button "button" at bounding box center [306, 175] width 12 height 12
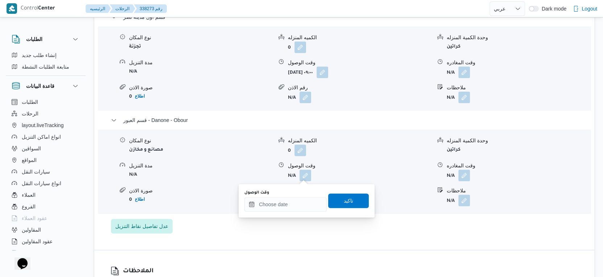
click at [301, 196] on div "وقت الوصول" at bounding box center [286, 201] width 82 height 22
click at [304, 198] on div at bounding box center [286, 204] width 82 height 15
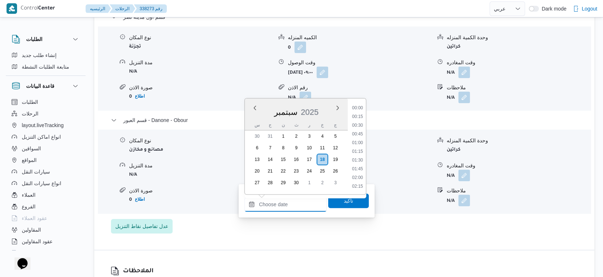
scroll to position [599, 0]
click at [359, 134] on li "18:00" at bounding box center [357, 135] width 17 height 7
type input "[DATE] ١٨:٠٠"
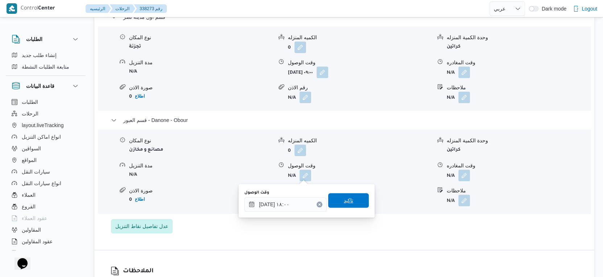
click at [350, 196] on span "تاكيد" at bounding box center [348, 200] width 41 height 15
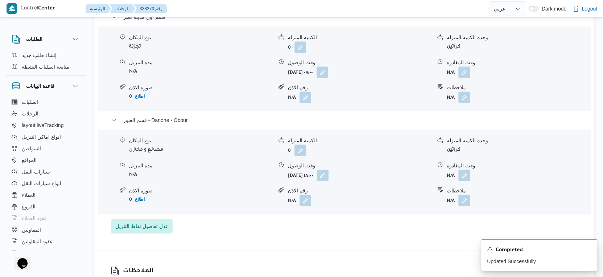
scroll to position [605, 0]
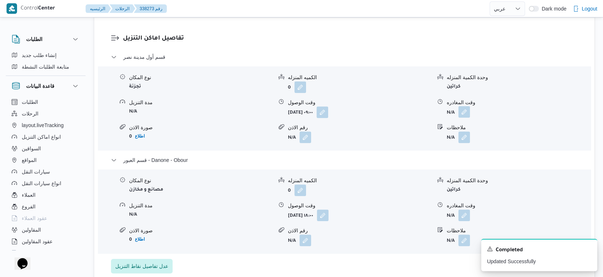
click at [469, 108] on button "button" at bounding box center [465, 112] width 12 height 12
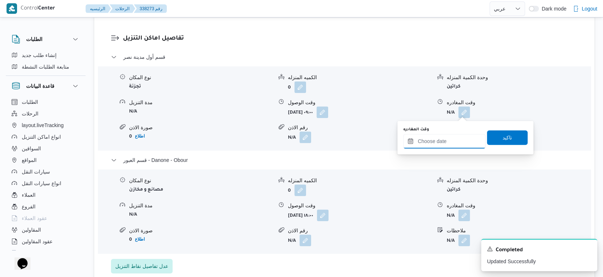
drag, startPoint x: 454, startPoint y: 136, endPoint x: 463, endPoint y: 145, distance: 12.9
click at [454, 136] on input "وقت المغادره" at bounding box center [444, 141] width 82 height 15
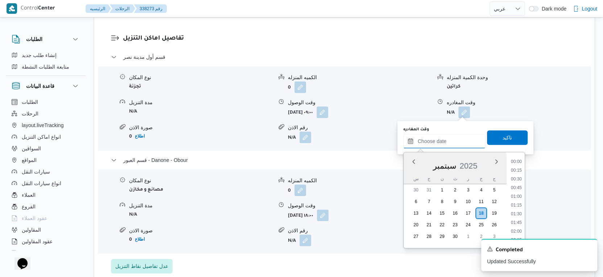
scroll to position [599, 0]
click at [518, 168] on li "17:30" at bounding box center [516, 171] width 17 height 7
type input "[DATE] ١٧:٣٠"
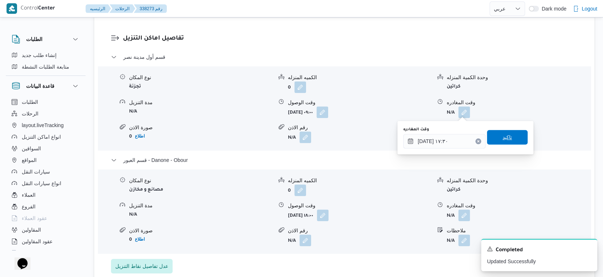
click at [512, 142] on span "تاكيد" at bounding box center [507, 137] width 41 height 15
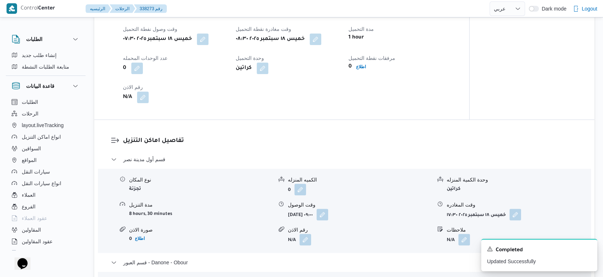
scroll to position [484, 0]
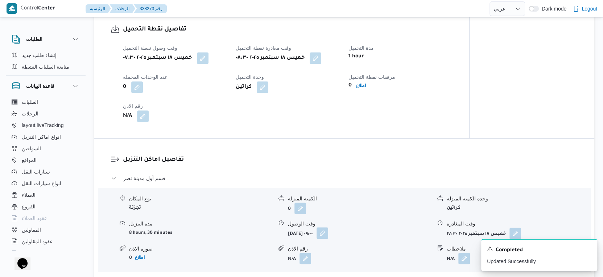
click at [328, 235] on button "button" at bounding box center [323, 233] width 12 height 12
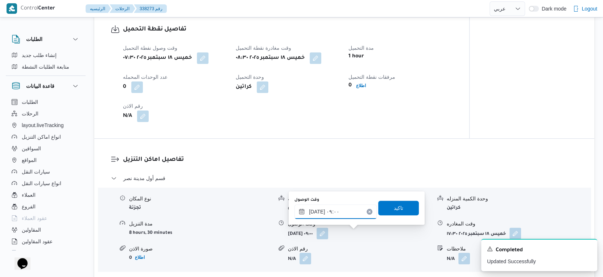
click at [342, 211] on input "[DATE] ٠٩:٠٠" at bounding box center [336, 211] width 82 height 15
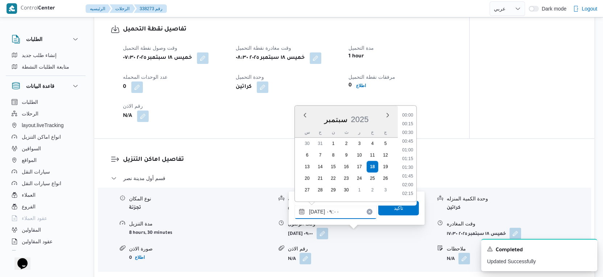
scroll to position [269, 0]
click at [406, 174] on li "09:30" at bounding box center [407, 176] width 17 height 7
type input "[DATE] ٠٩:٣٠"
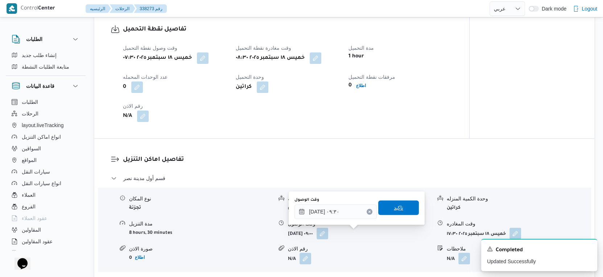
click at [401, 209] on span "تاكيد" at bounding box center [398, 207] width 41 height 15
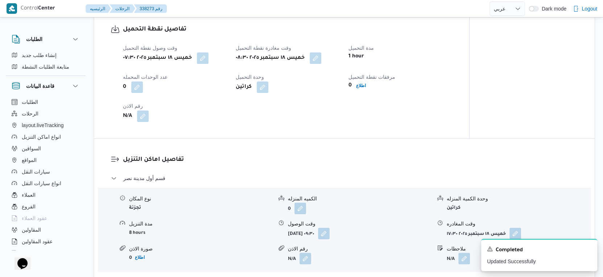
scroll to position [282, 0]
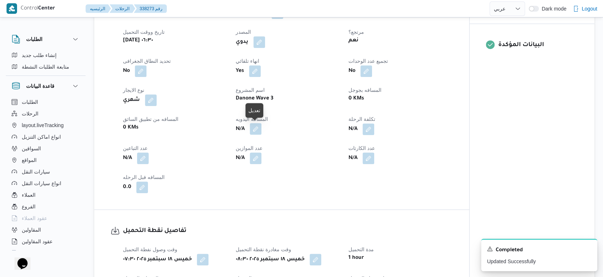
click at [256, 125] on button "button" at bounding box center [256, 129] width 12 height 12
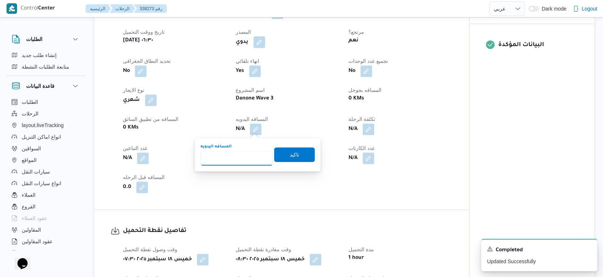
click at [233, 161] on input "المسافه اليدويه" at bounding box center [237, 158] width 72 height 15
type input "87"
click at [296, 153] on span "تاكيد" at bounding box center [294, 154] width 41 height 15
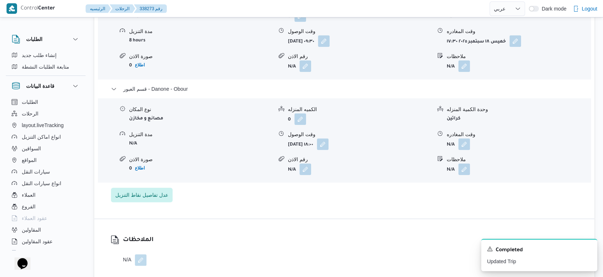
scroll to position [685, 0]
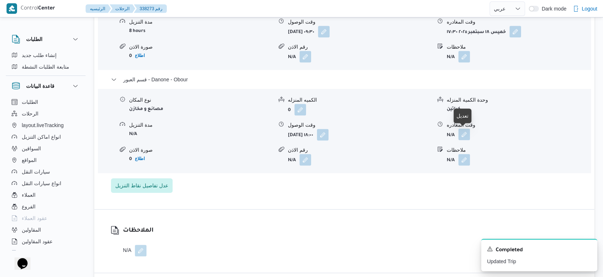
click at [463, 131] on button "button" at bounding box center [465, 134] width 12 height 12
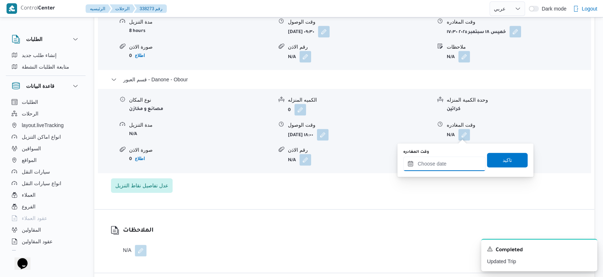
click at [451, 166] on input "وقت المغادره" at bounding box center [444, 163] width 82 height 15
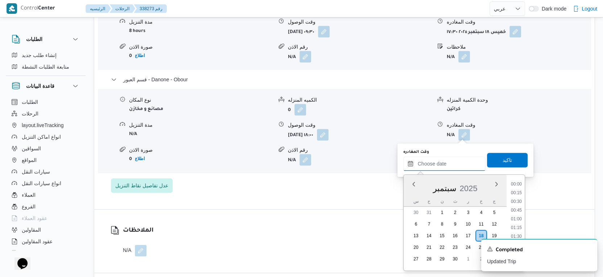
scroll to position [599, 0]
click at [517, 220] on li "18:15" at bounding box center [516, 220] width 17 height 7
type input "[DATE] ١٨:١٥"
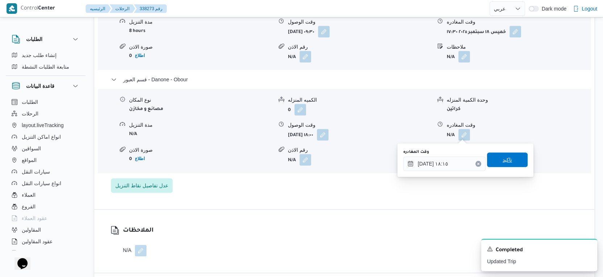
click at [508, 160] on span "تاكيد" at bounding box center [507, 159] width 41 height 15
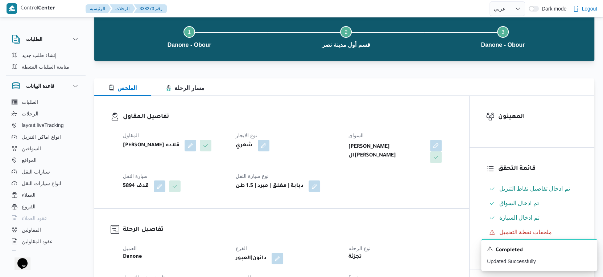
scroll to position [0, 0]
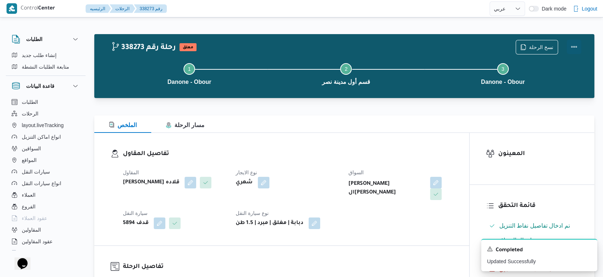
click at [576, 44] on button "Actions" at bounding box center [574, 47] width 15 height 15
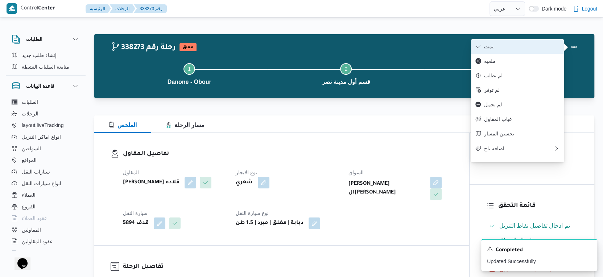
click at [502, 44] on span "تمت" at bounding box center [521, 47] width 75 height 6
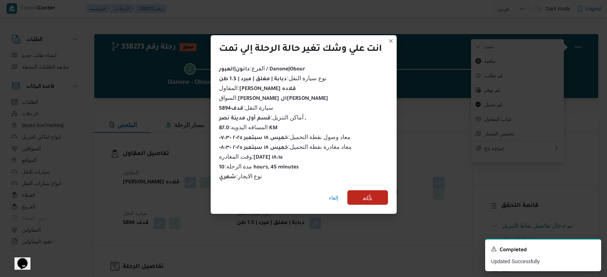
click at [364, 196] on span "تأكيد" at bounding box center [367, 197] width 9 height 9
